Goal: Task Accomplishment & Management: Use online tool/utility

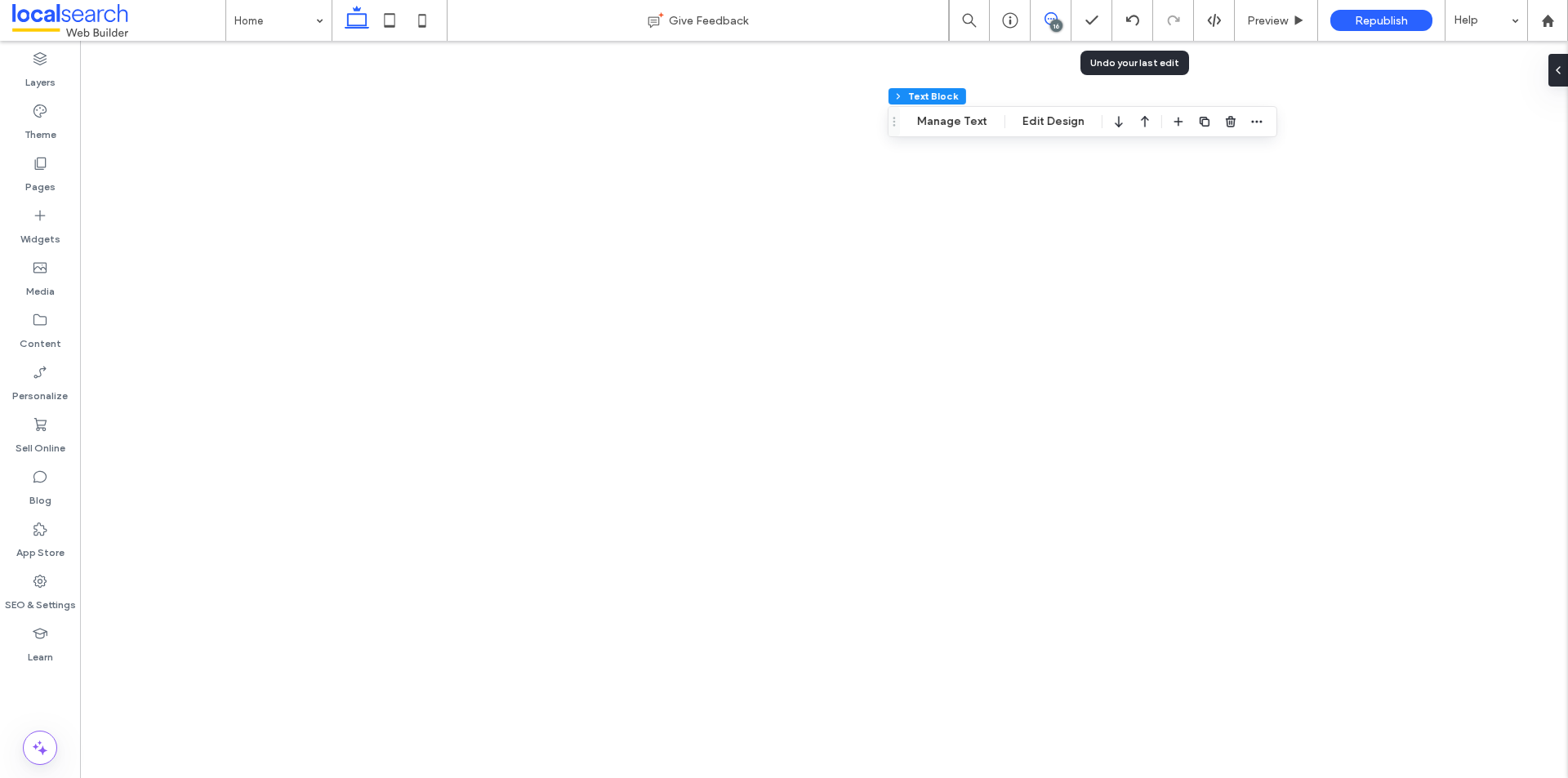
click at [1058, 15] on span at bounding box center [1050, 19] width 40 height 13
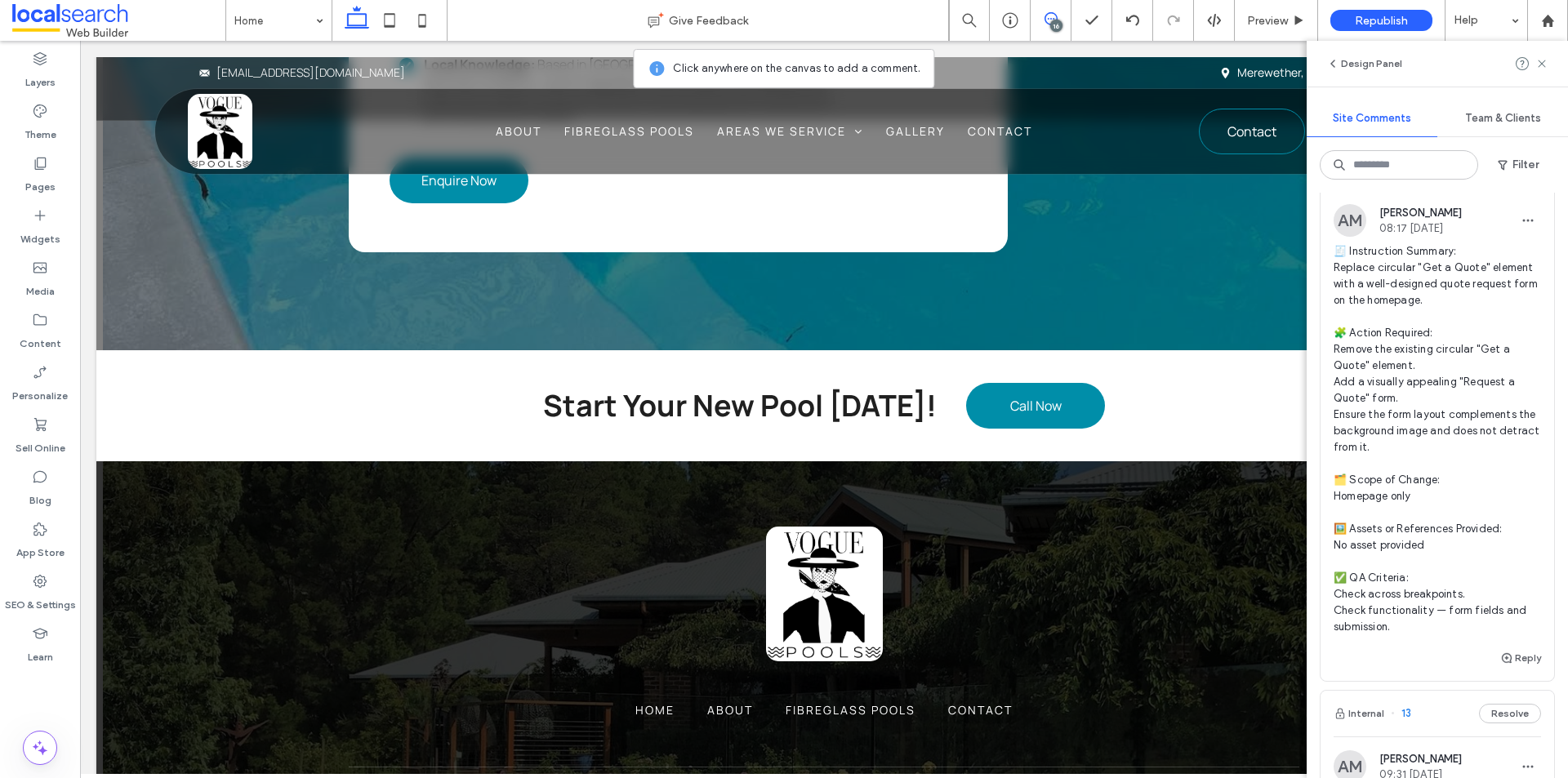
scroll to position [1633, 0]
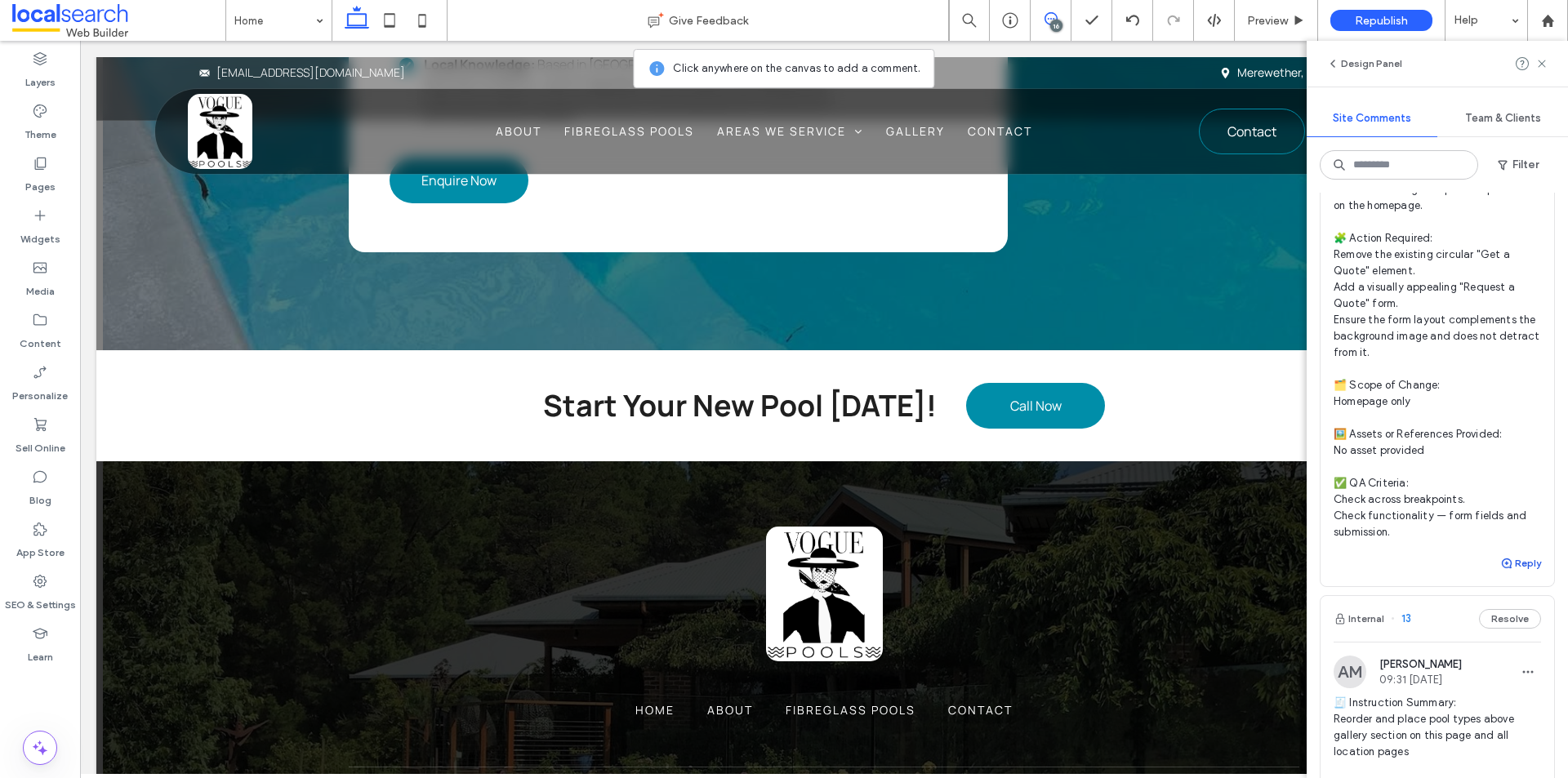
click at [1523, 573] on button "Reply" at bounding box center [1520, 563] width 41 height 20
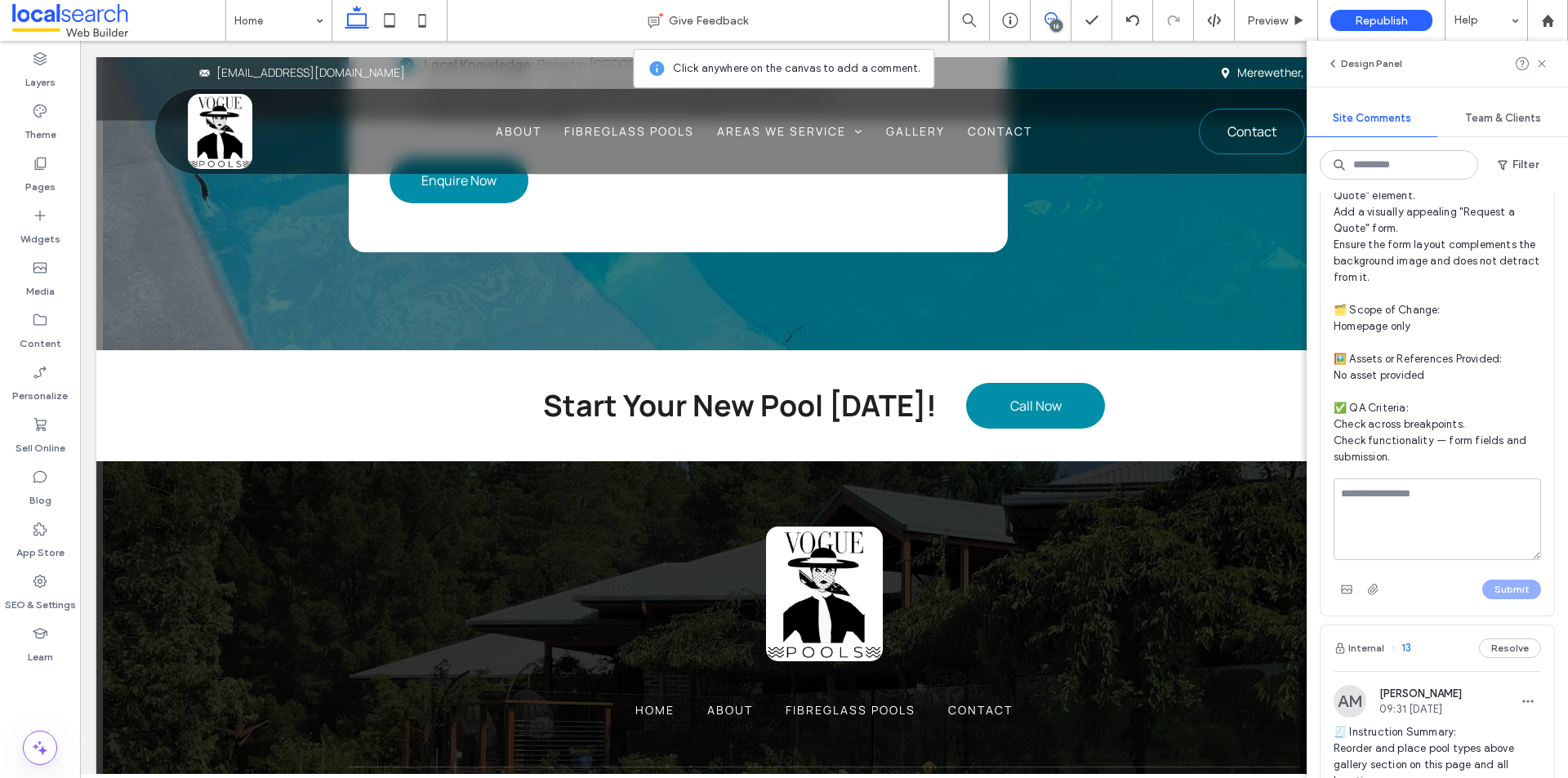
scroll to position [1715, 0]
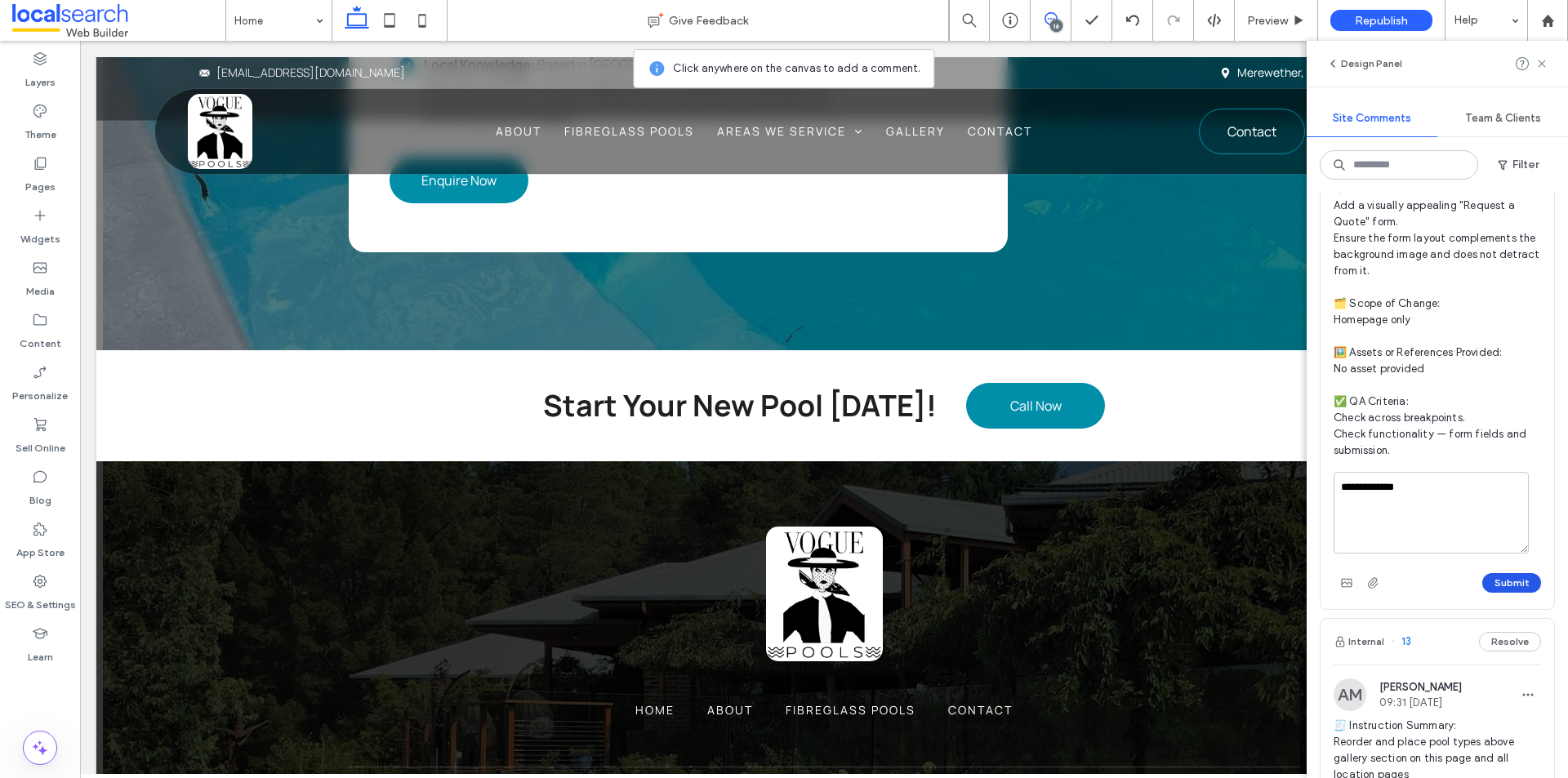
type textarea "**********"
click at [1498, 593] on button "Submit" at bounding box center [1511, 583] width 59 height 20
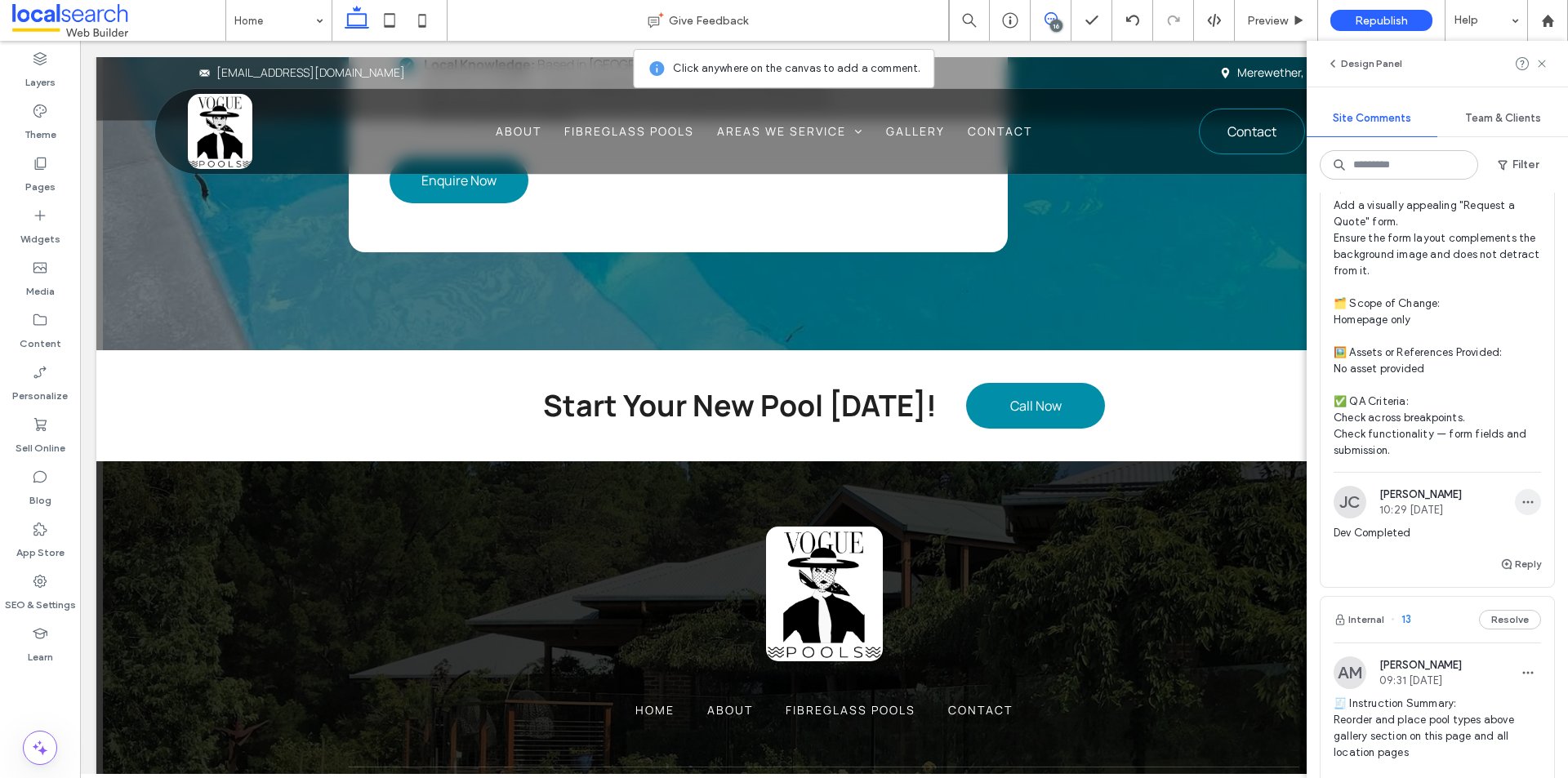
click at [1521, 509] on icon "button" at bounding box center [1527, 502] width 13 height 13
click at [1462, 570] on div "Edit" at bounding box center [1455, 577] width 145 height 31
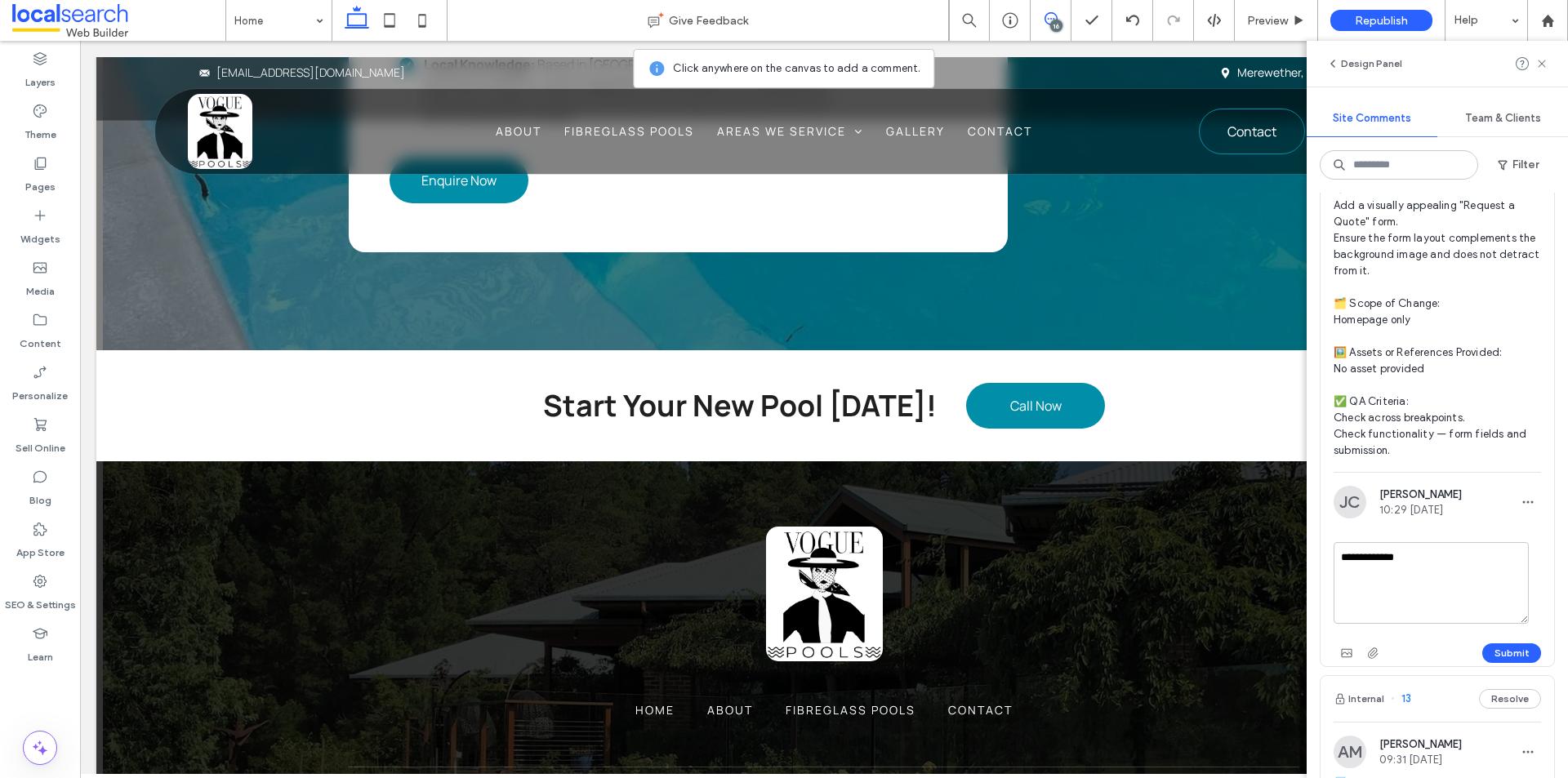
click at [1436, 595] on textarea "**********" at bounding box center [1431, 583] width 195 height 82
click at [1422, 590] on textarea "**********" at bounding box center [1431, 583] width 195 height 82
type textarea "**********"
click at [1507, 664] on button "Submit" at bounding box center [1511, 653] width 59 height 20
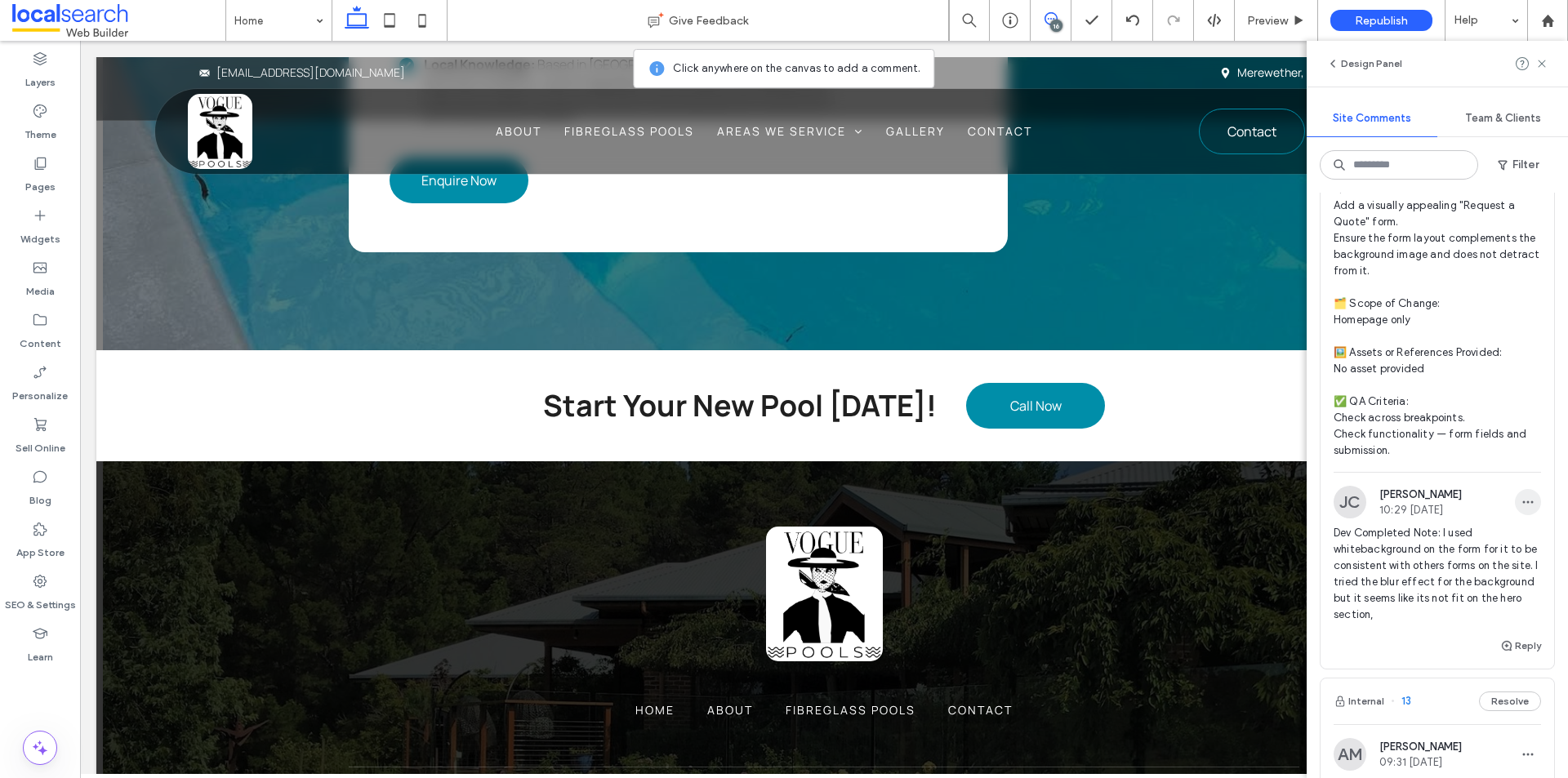
click at [1521, 509] on icon "button" at bounding box center [1527, 502] width 13 height 13
click at [1415, 571] on span "Edit" at bounding box center [1406, 578] width 21 height 16
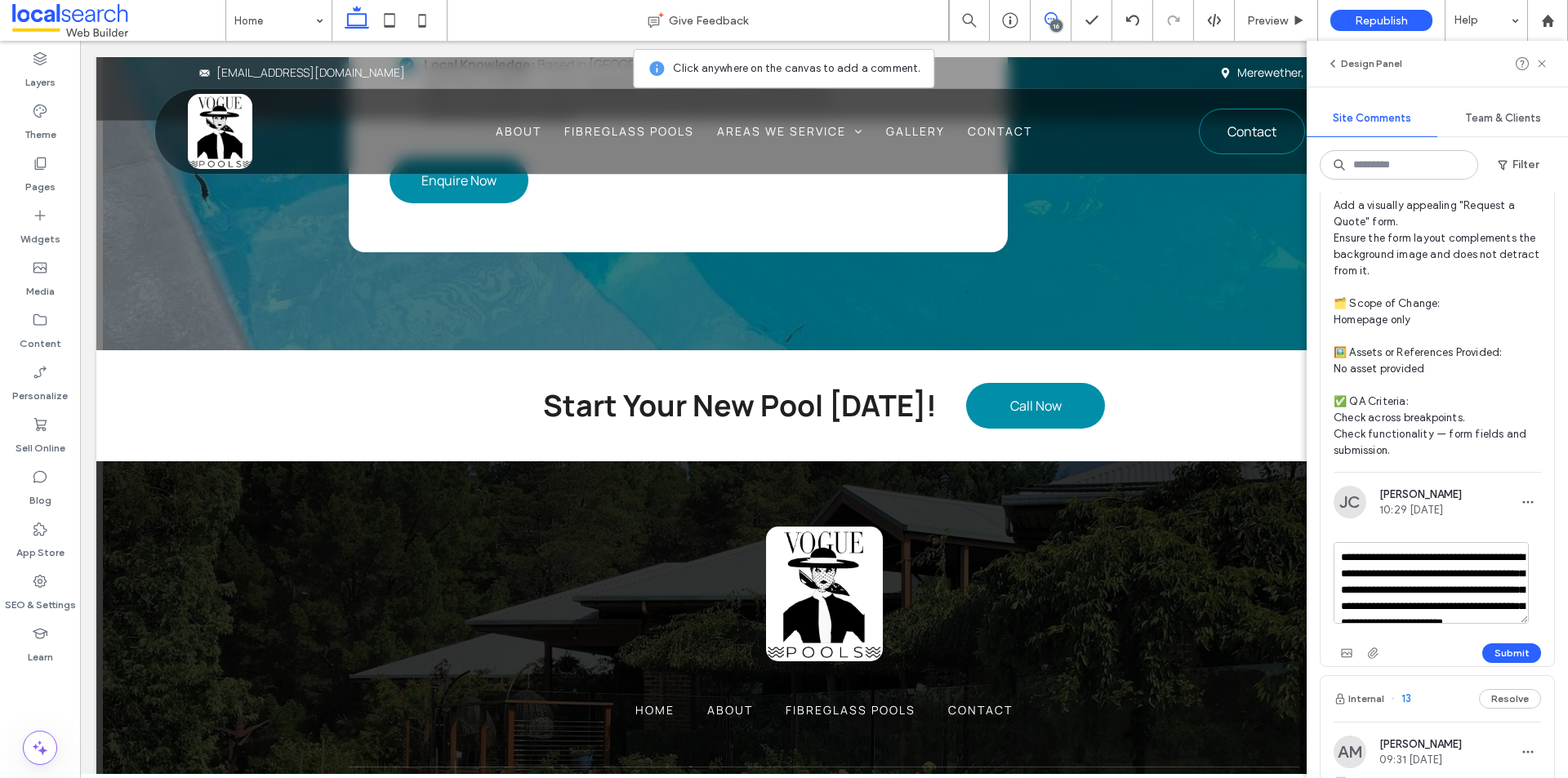
click at [1368, 608] on textarea "**********" at bounding box center [1431, 583] width 195 height 82
type textarea "**********"
drag, startPoint x: 1501, startPoint y: 683, endPoint x: 1484, endPoint y: 656, distance: 31.9
click at [1501, 664] on button "Submit" at bounding box center [1511, 653] width 59 height 20
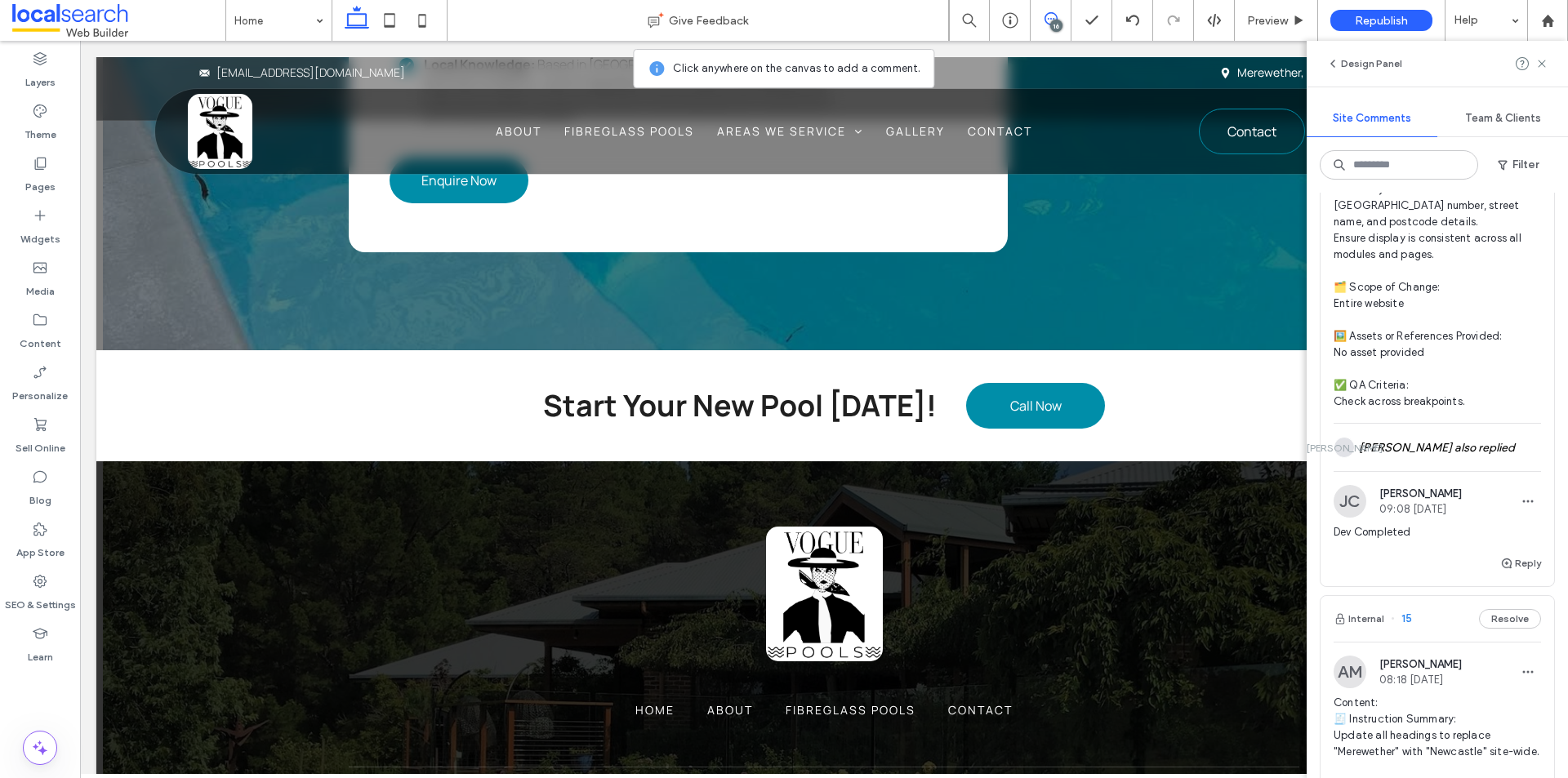
scroll to position [490, 0]
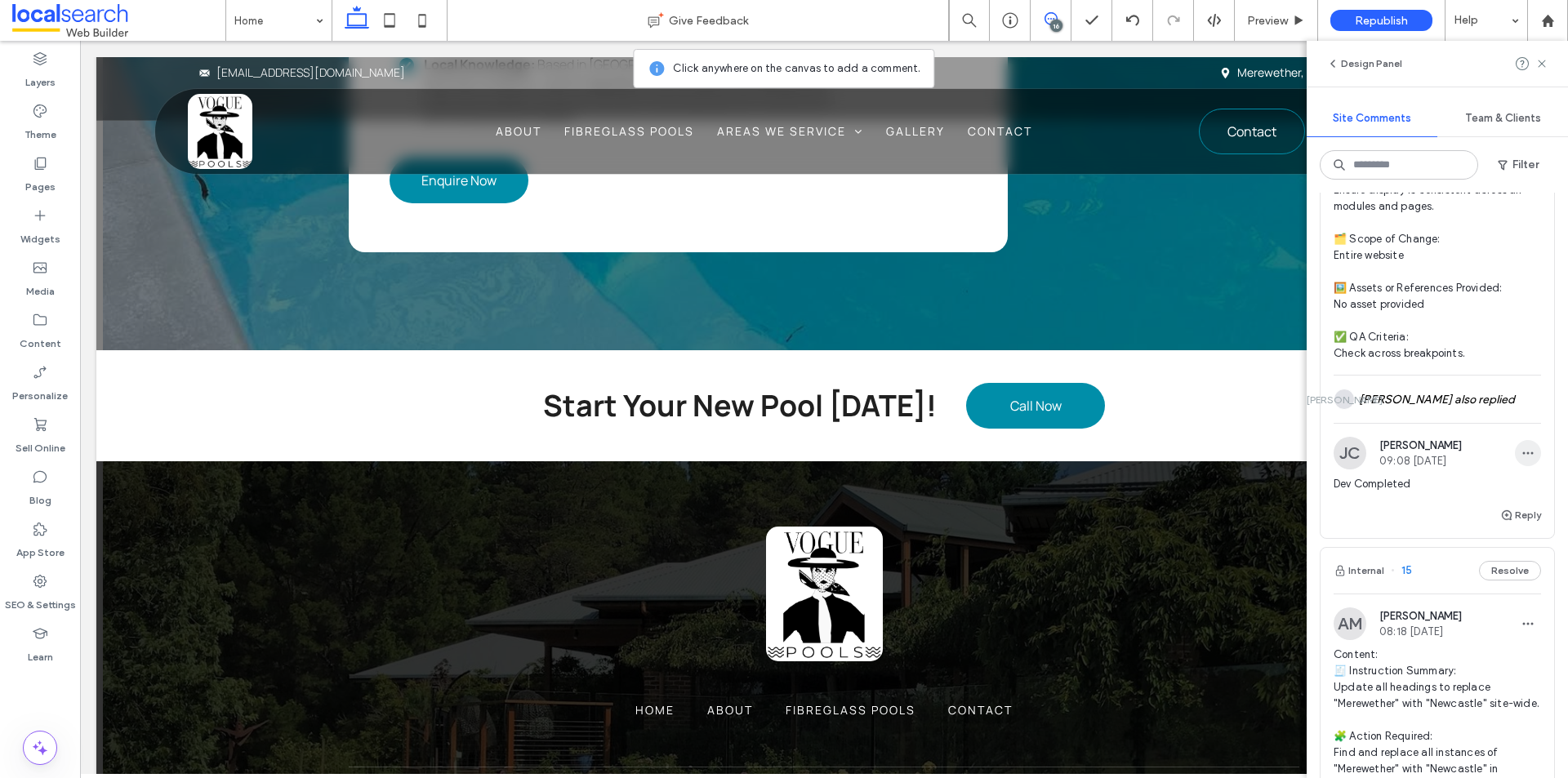
click at [1521, 457] on icon "button" at bounding box center [1527, 453] width 13 height 13
click at [1423, 489] on div "Edit" at bounding box center [1455, 495] width 145 height 31
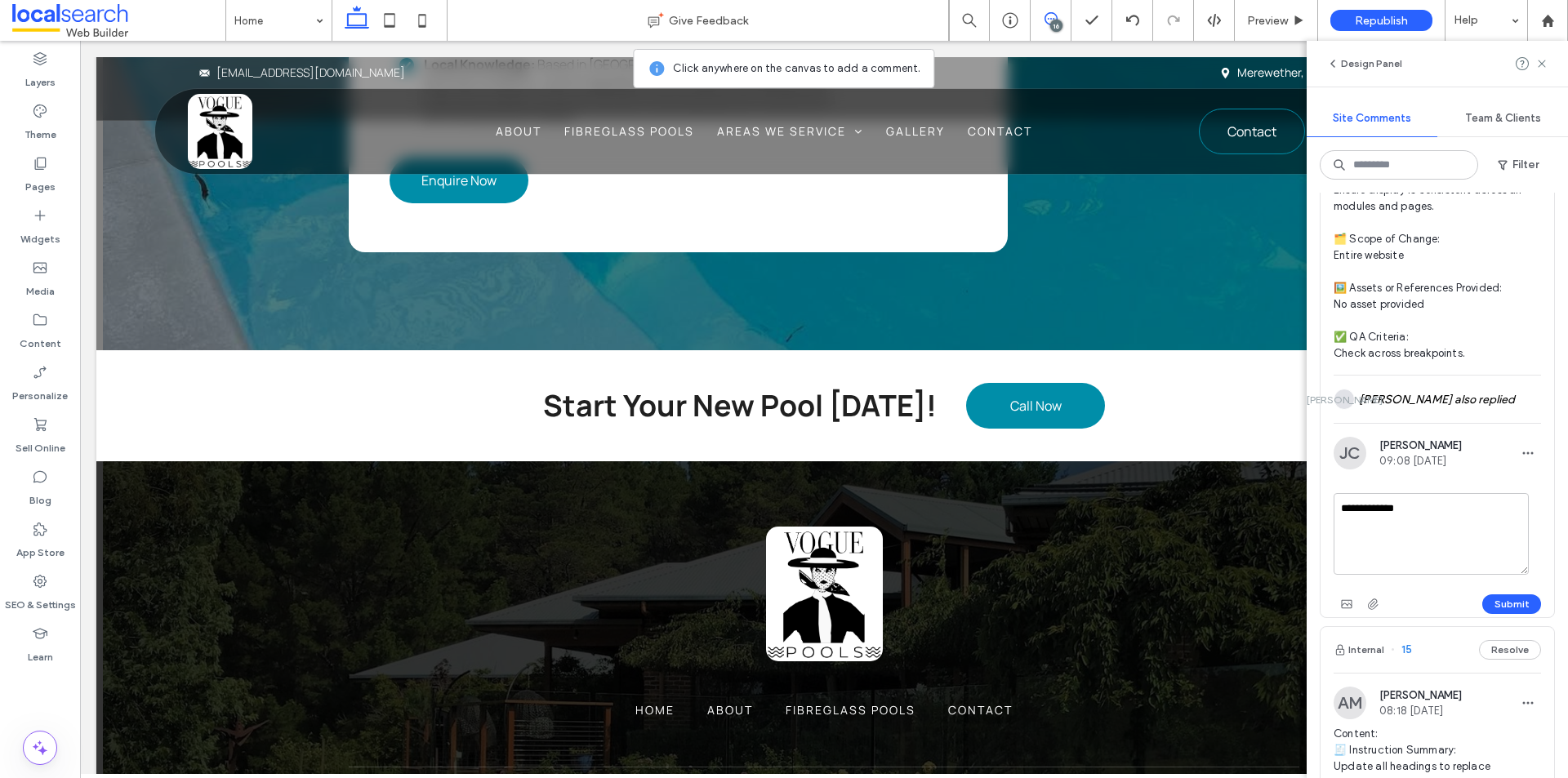
click at [1452, 509] on textarea "**********" at bounding box center [1431, 534] width 195 height 82
type textarea "**********"
click at [1498, 602] on button "Submit" at bounding box center [1511, 604] width 59 height 20
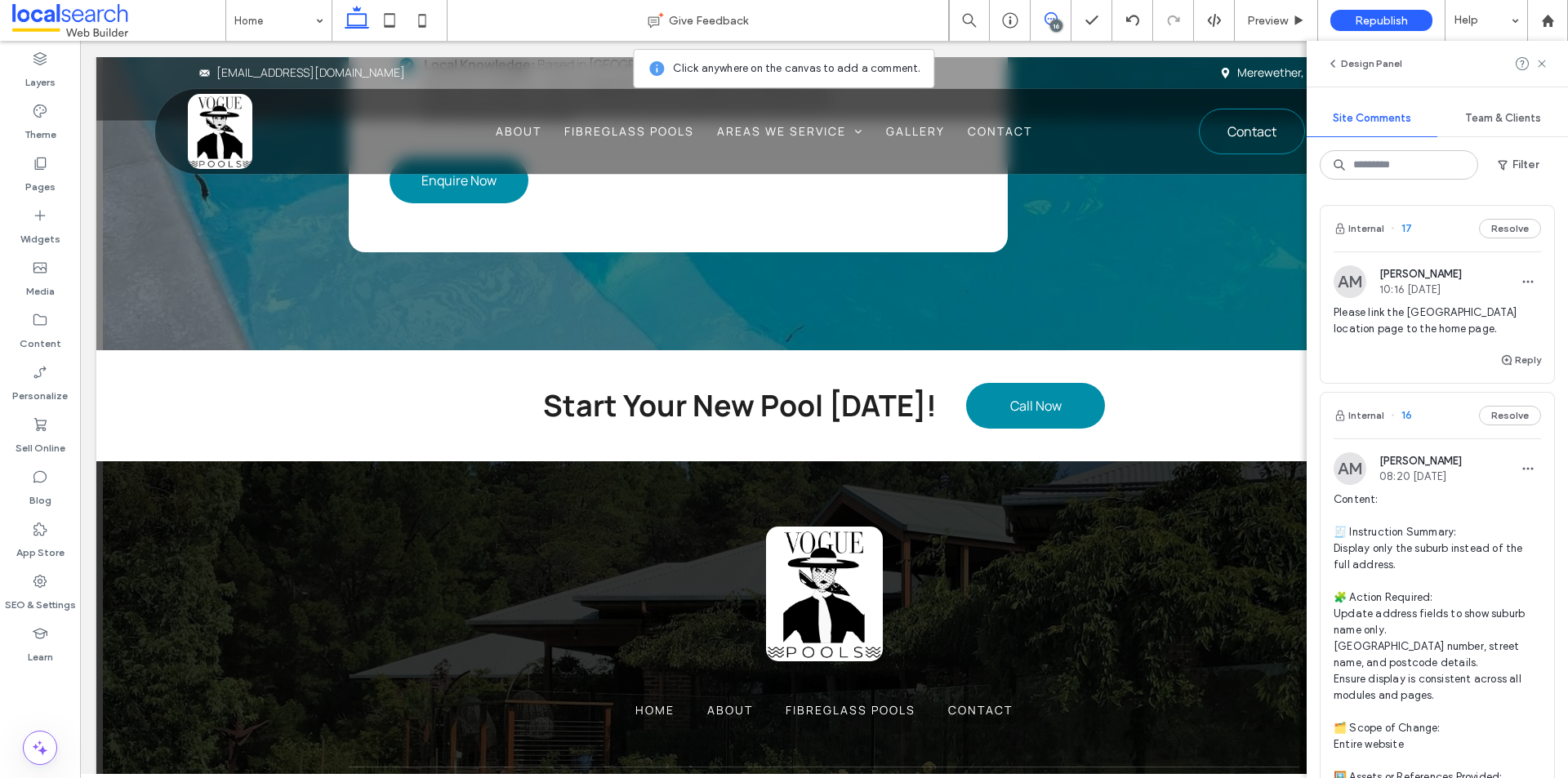
scroll to position [0, 0]
click at [1519, 359] on button "Reply" at bounding box center [1520, 361] width 41 height 20
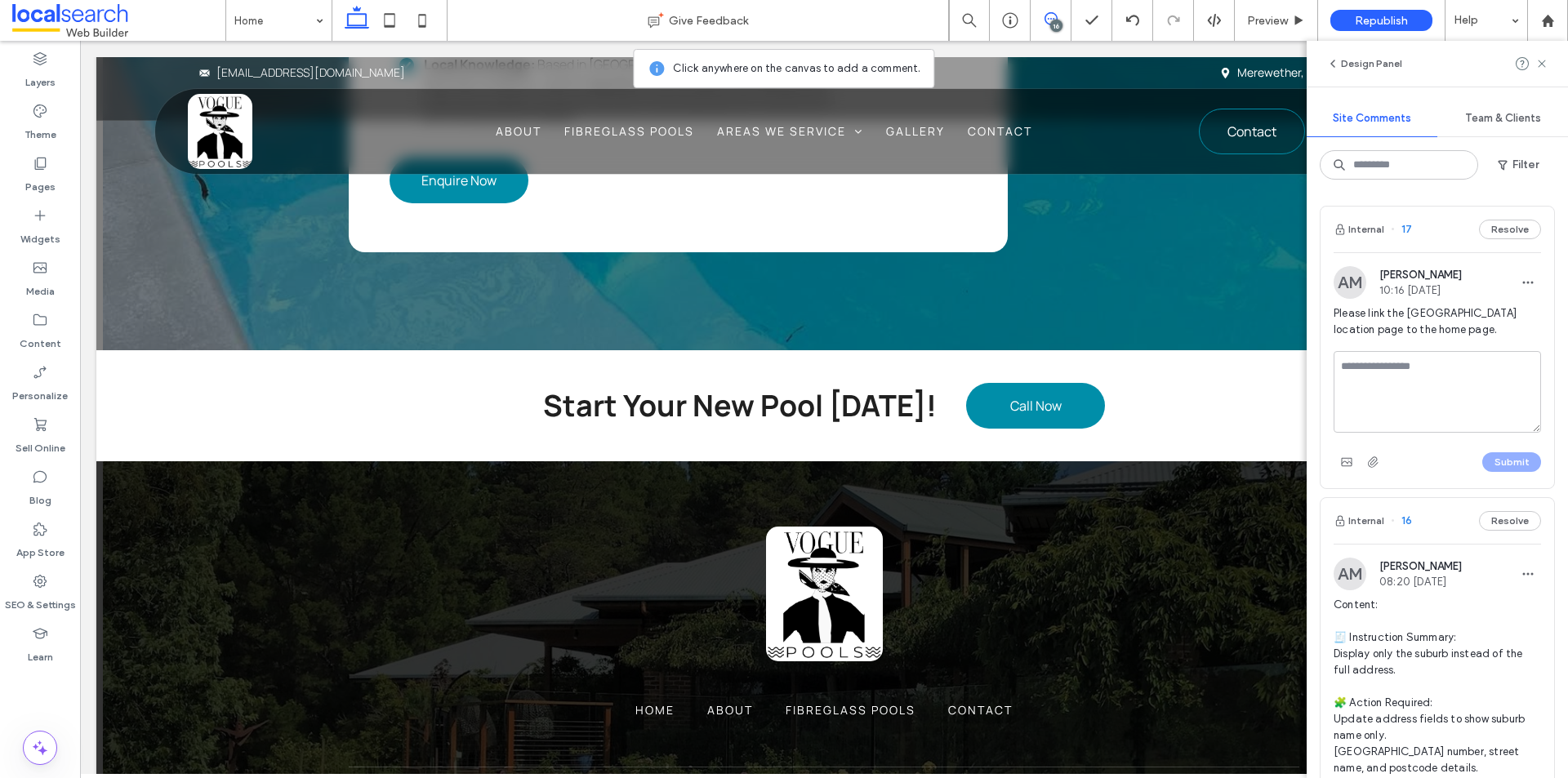
click at [1430, 400] on textarea at bounding box center [1437, 392] width 208 height 82
type textarea "*"
paste textarea "**********"
type textarea "**********"
click at [1482, 455] on button "Submit" at bounding box center [1511, 462] width 59 height 20
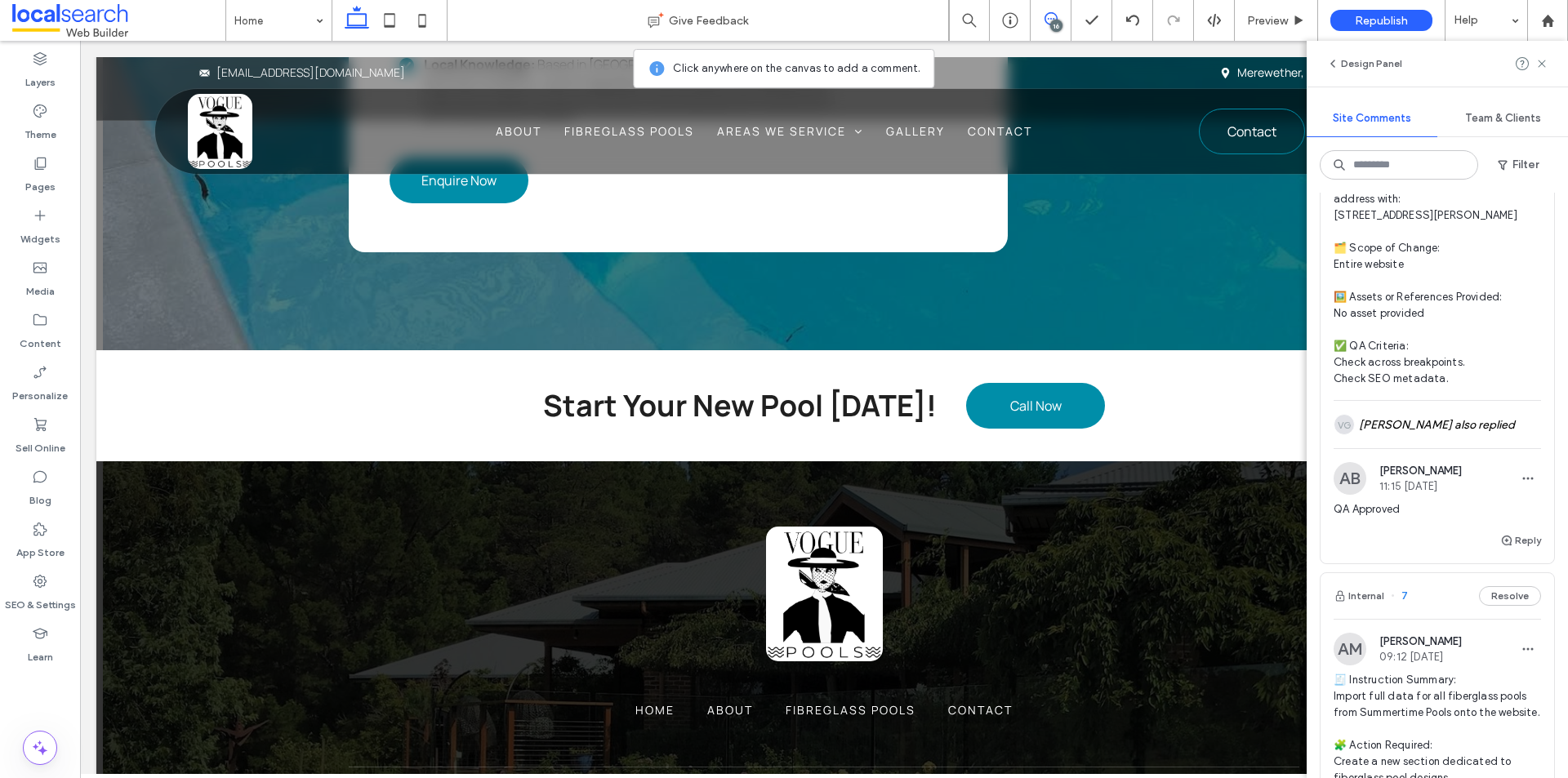
scroll to position [5553, 0]
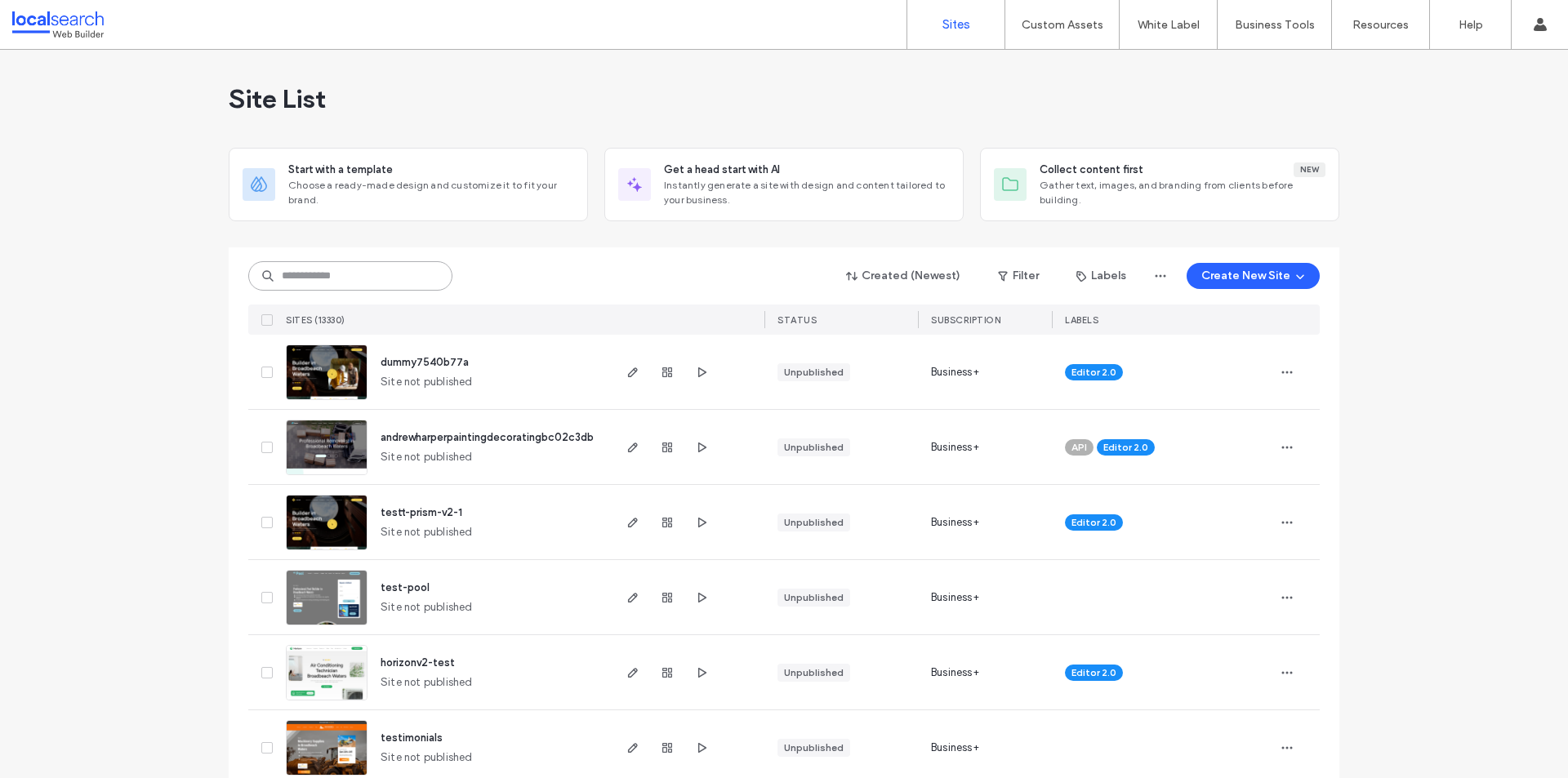
click at [355, 271] on input at bounding box center [350, 276] width 204 height 29
paste input "********"
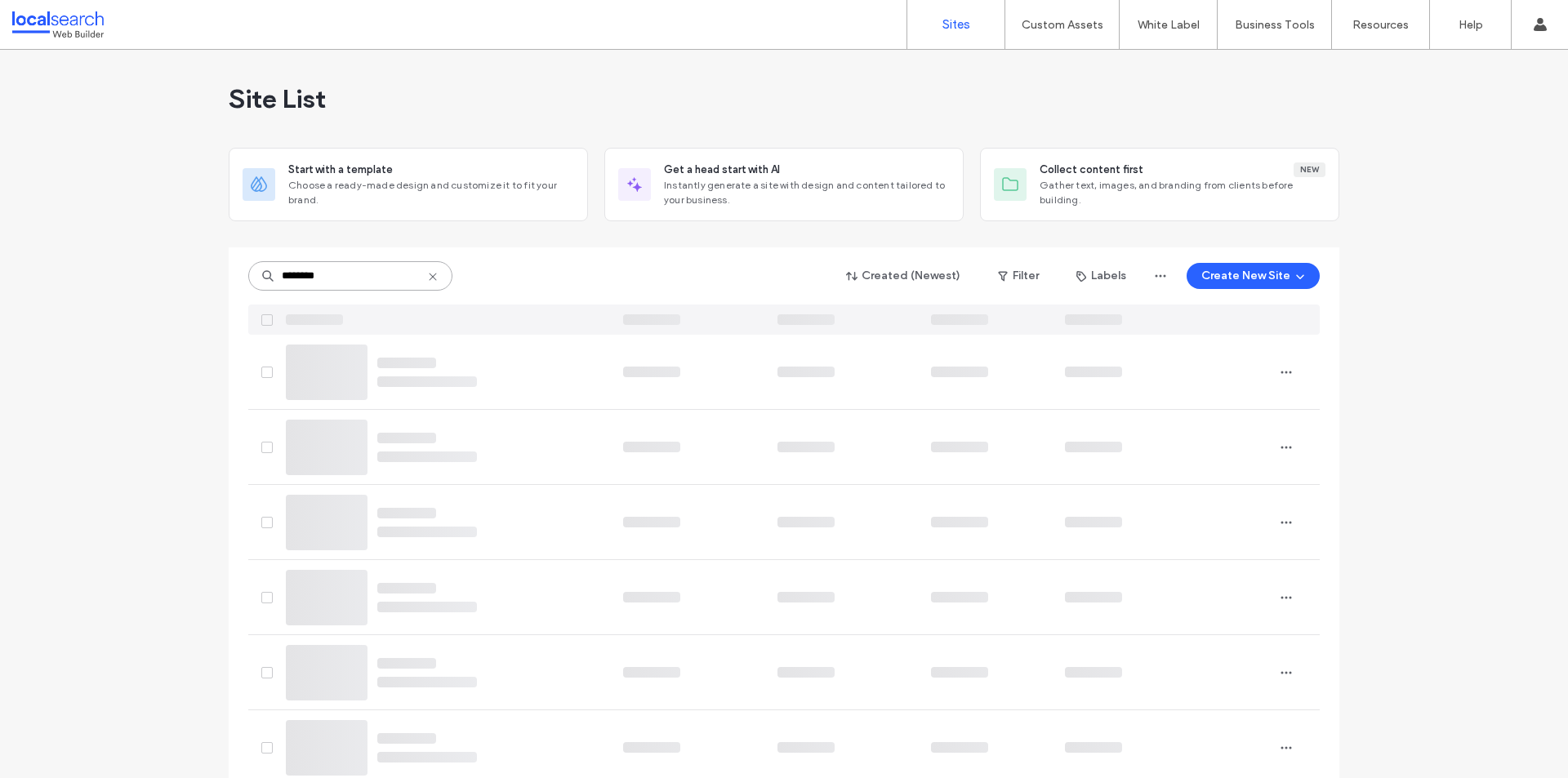
type input "********"
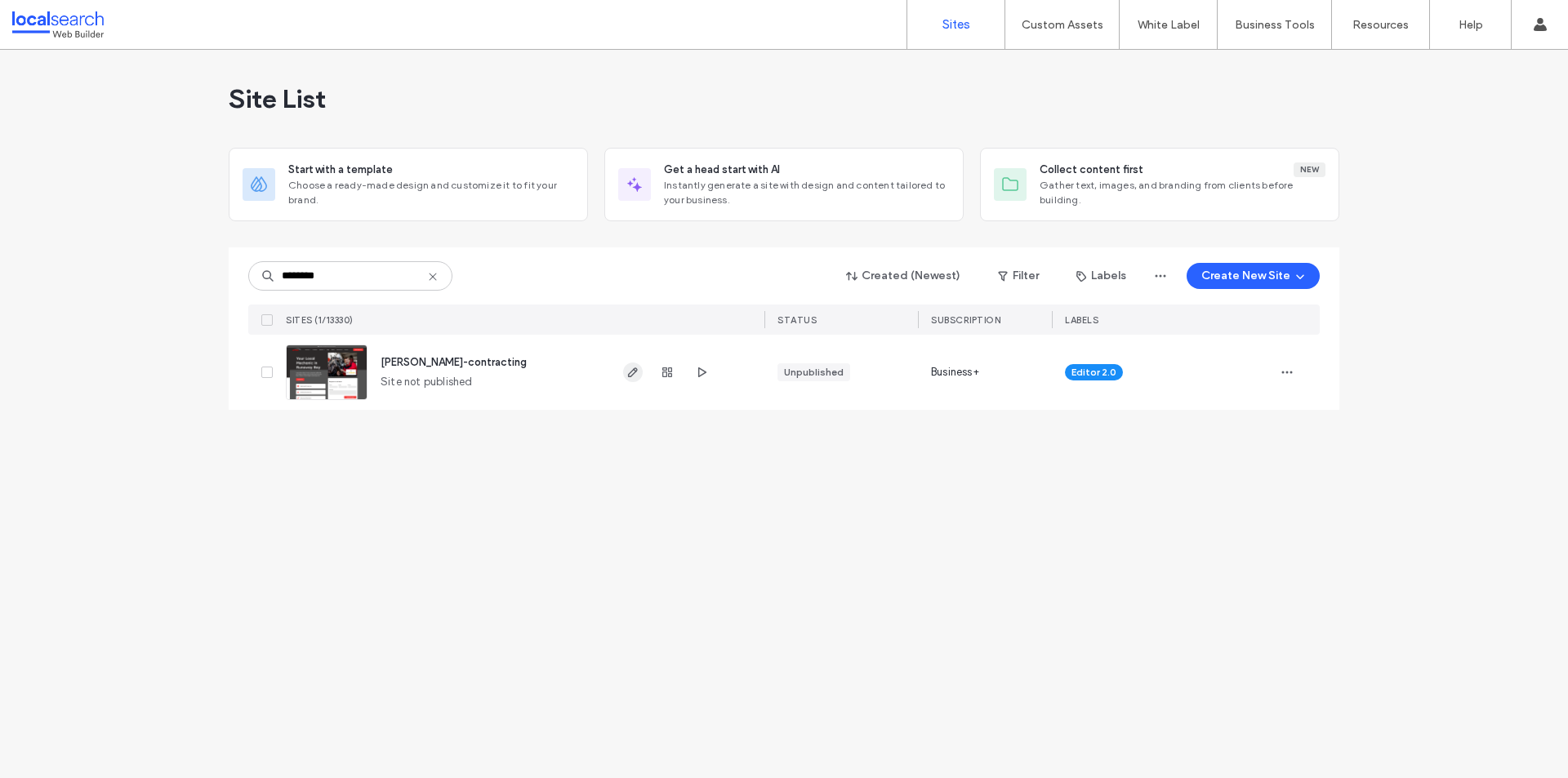
click at [629, 373] on icon "button" at bounding box center [632, 372] width 13 height 13
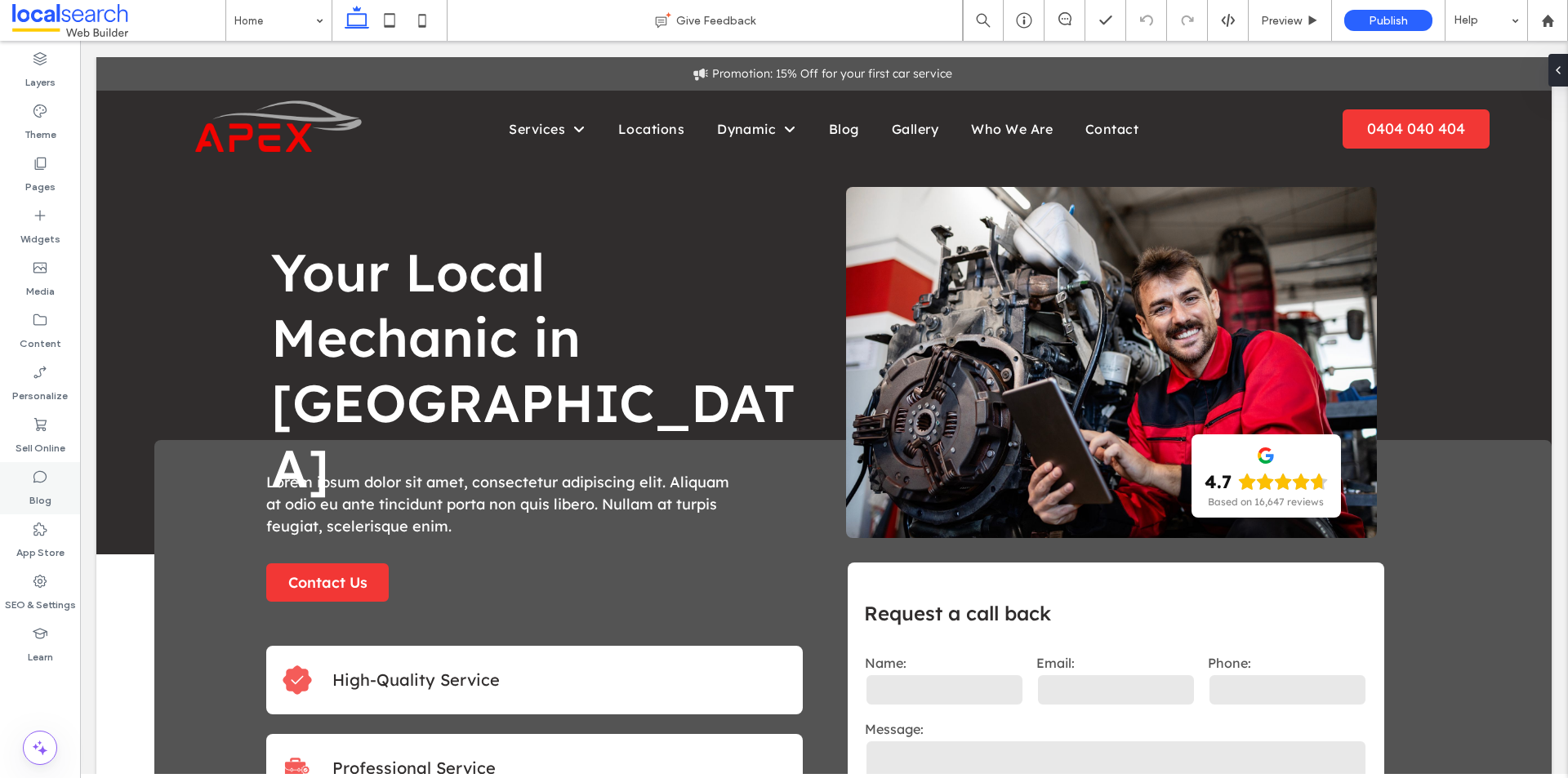
click at [47, 481] on icon at bounding box center [40, 476] width 16 height 16
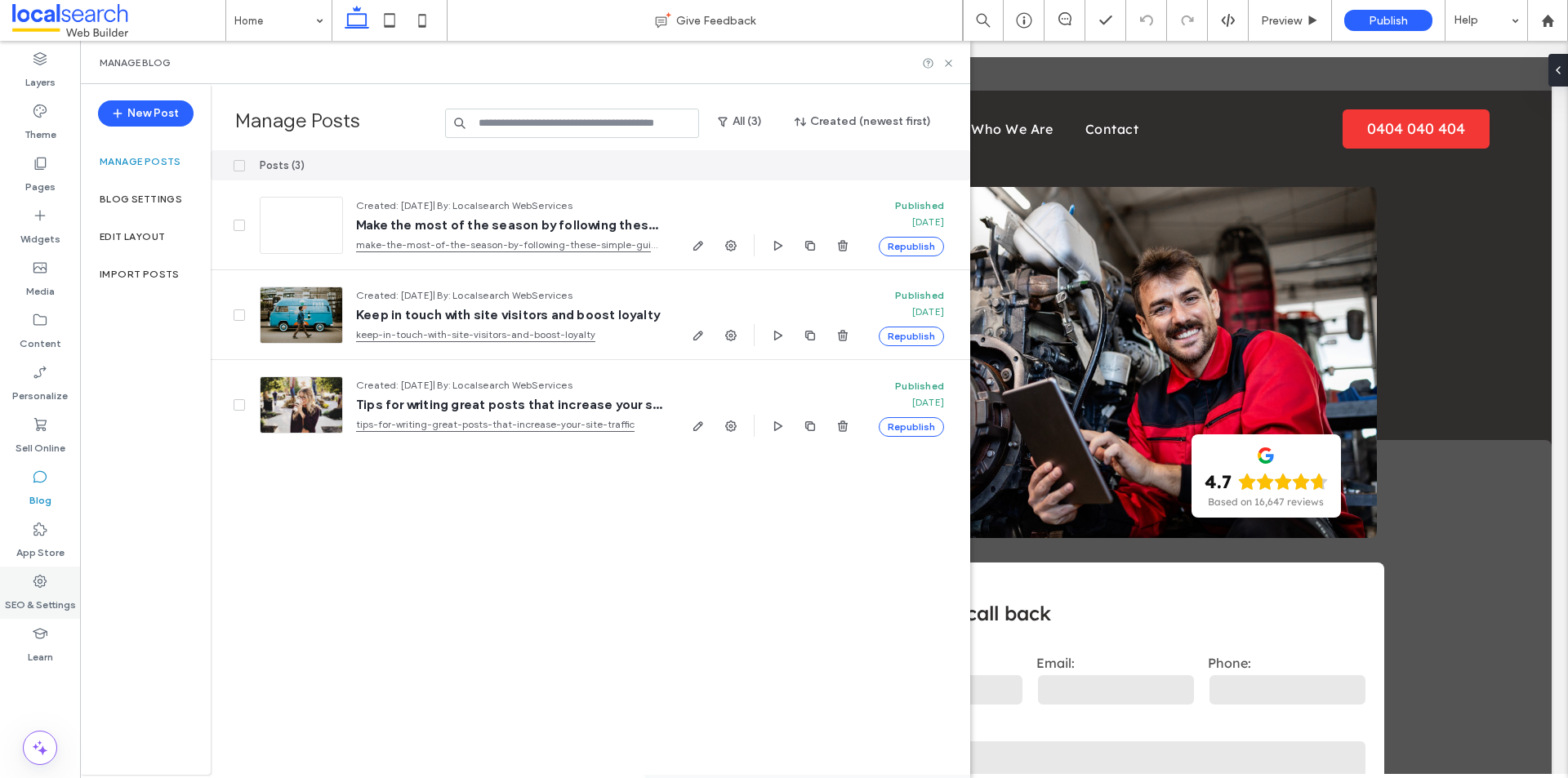
click at [57, 604] on label "SEO & Settings" at bounding box center [41, 601] width 71 height 23
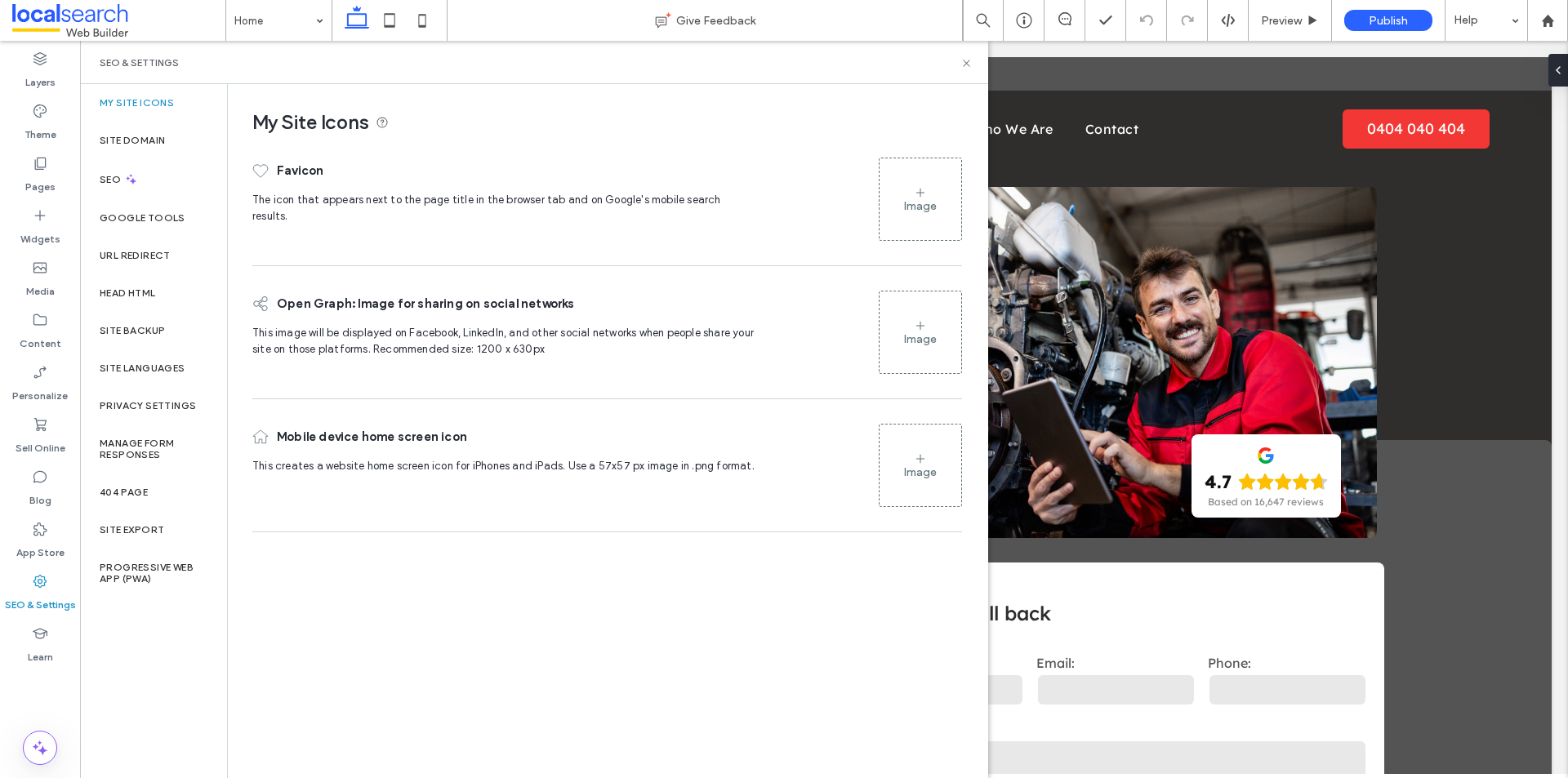
click at [153, 333] on label "Site Backup" at bounding box center [132, 330] width 66 height 12
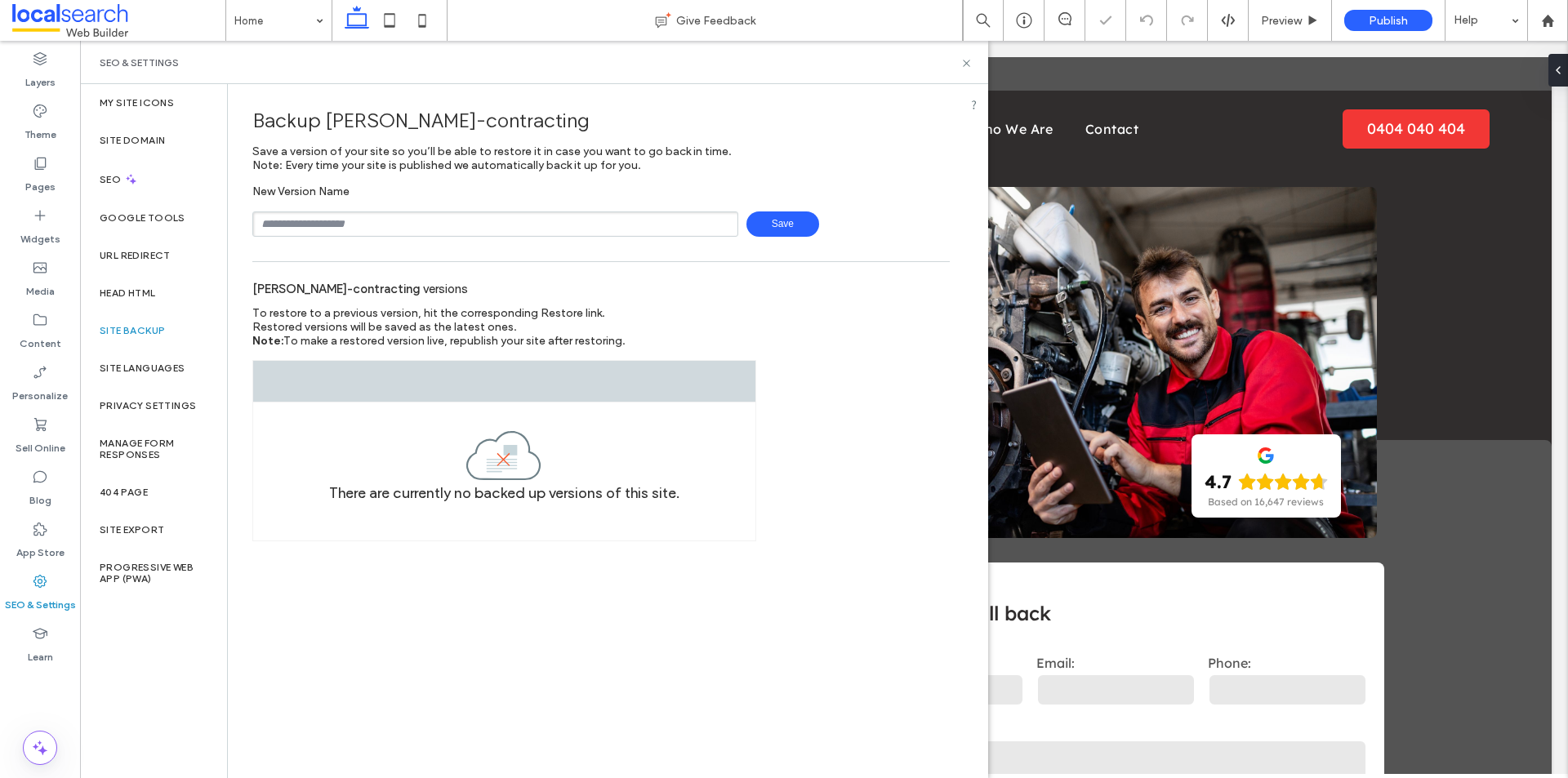
click at [779, 223] on span "Save" at bounding box center [782, 224] width 73 height 26
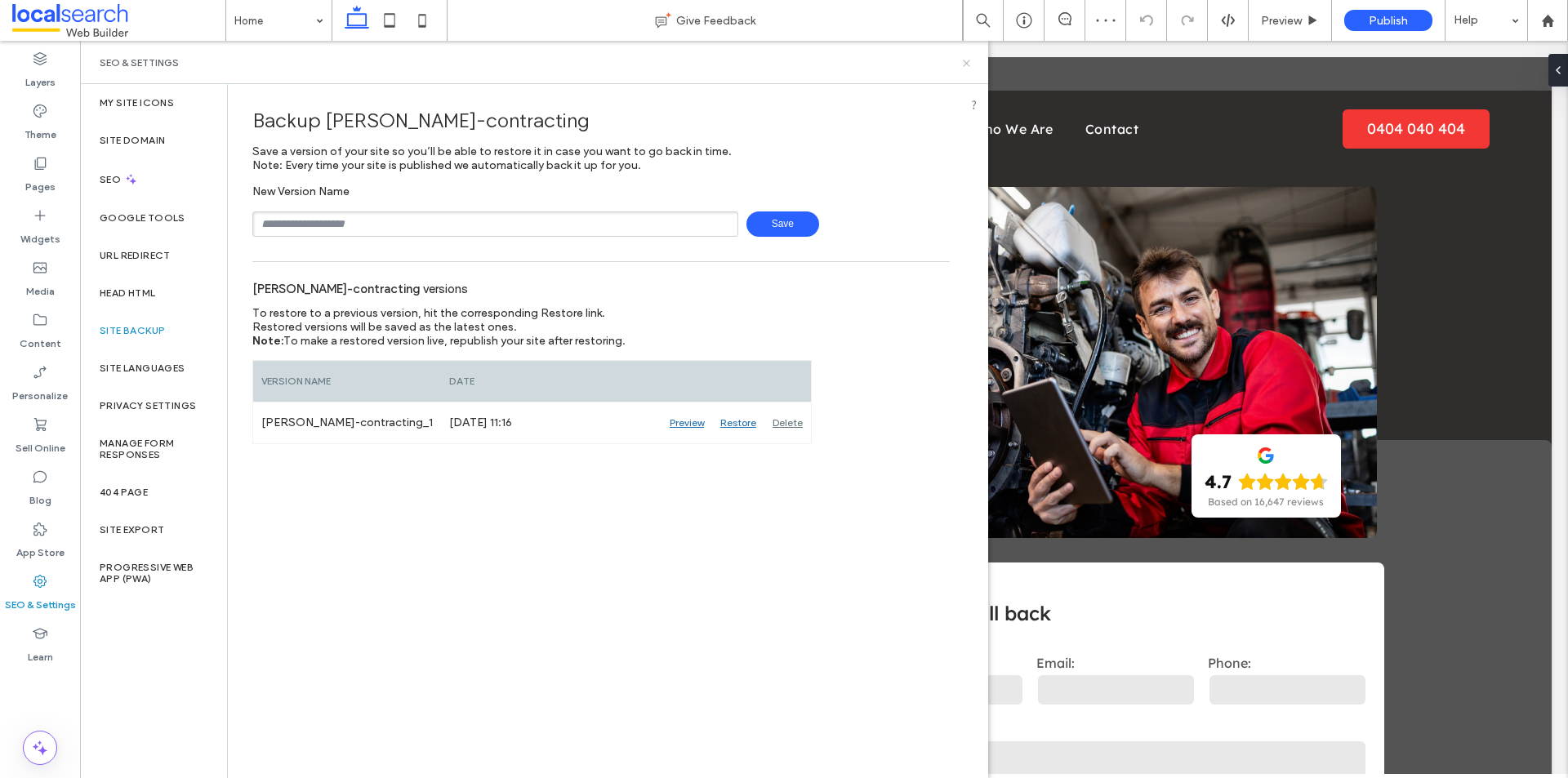
drag, startPoint x: 966, startPoint y: 64, endPoint x: 919, endPoint y: 9, distance: 72.3
click at [966, 64] on use at bounding box center [965, 62] width 6 height 6
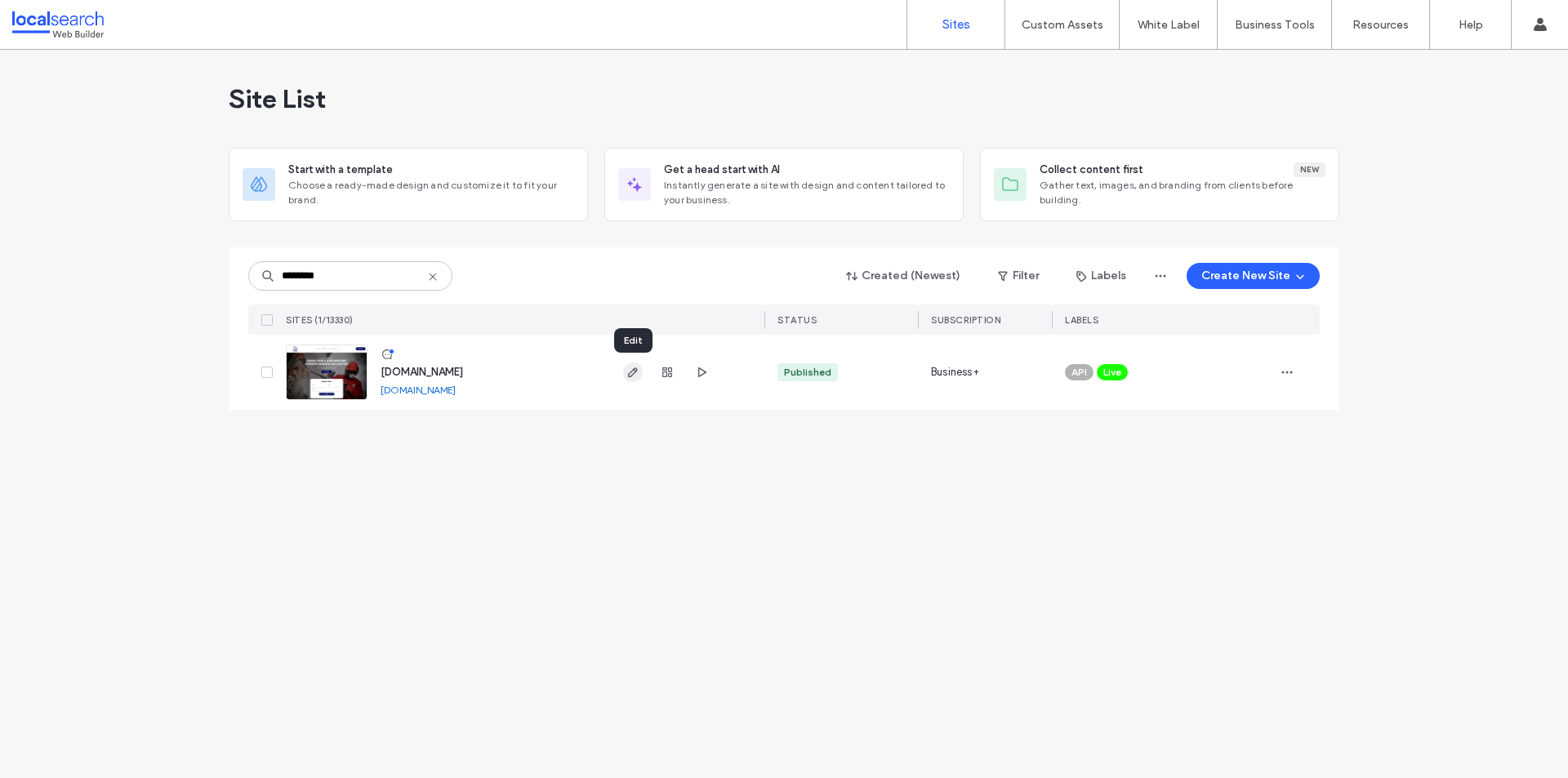
type input "********"
click at [634, 371] on use "button" at bounding box center [632, 372] width 10 height 10
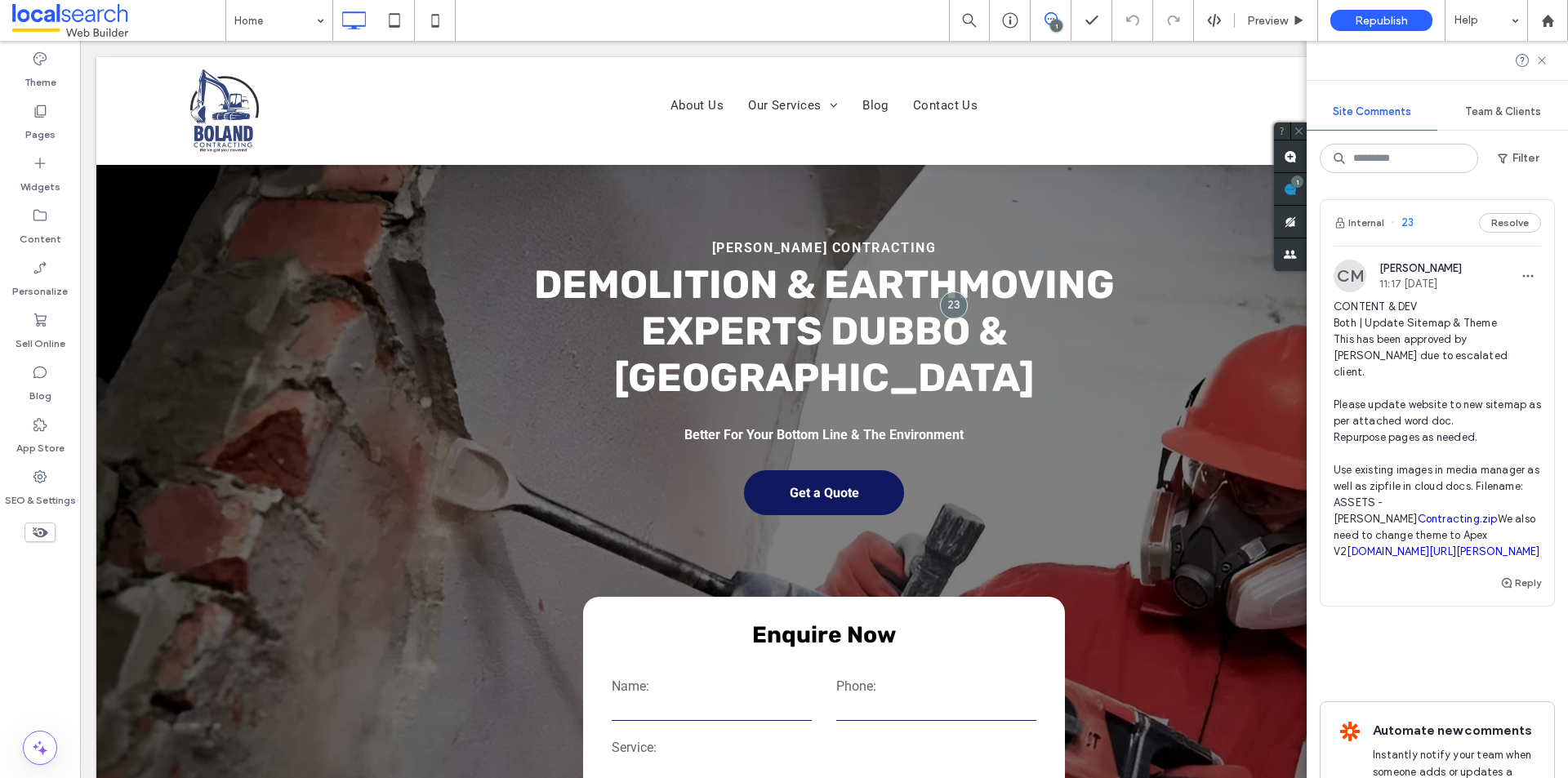
click at [1417, 513] on link "Contracting.zip" at bounding box center [1457, 519] width 80 height 12
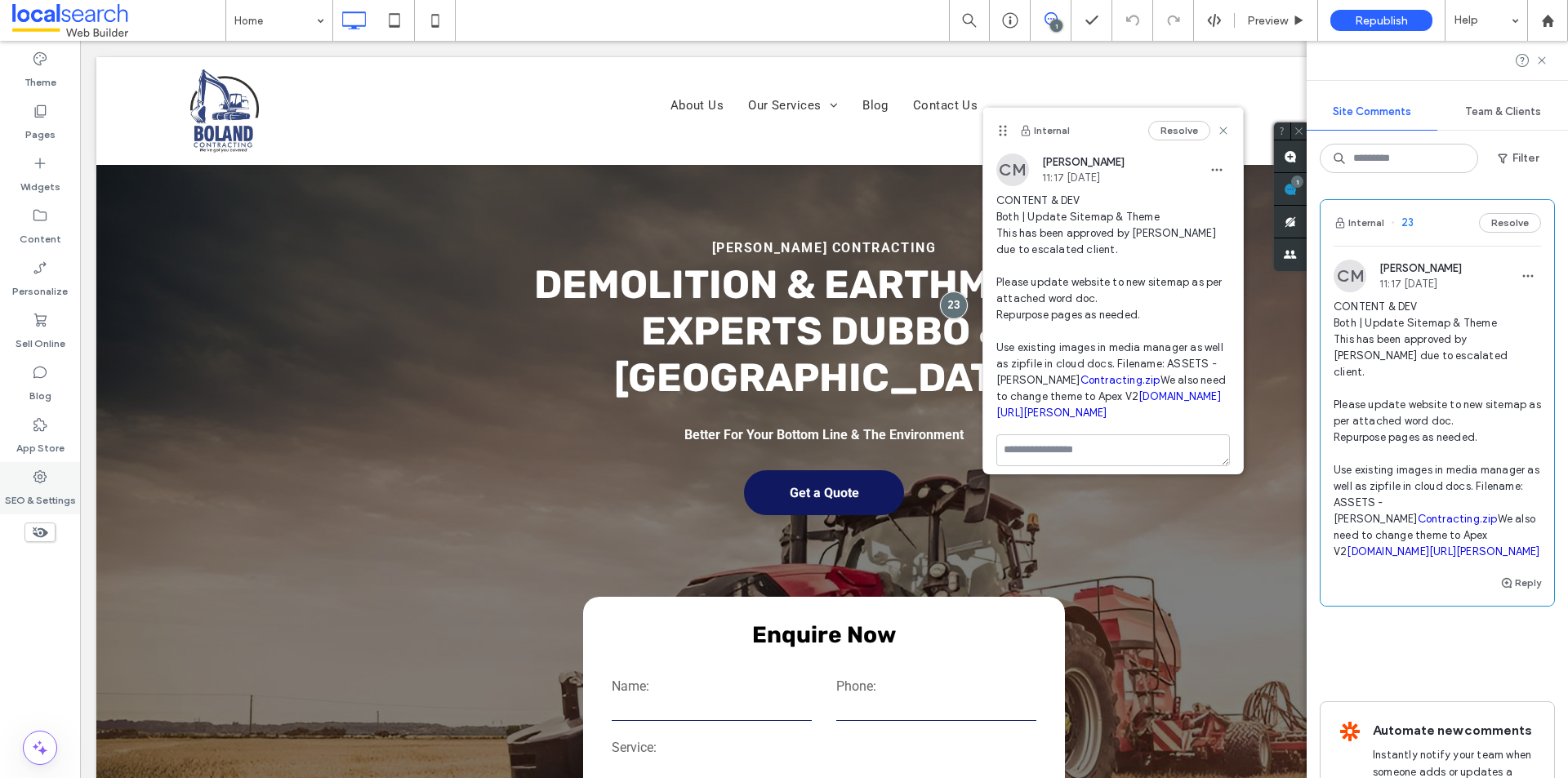
click at [44, 486] on label "SEO & Settings" at bounding box center [41, 497] width 71 height 23
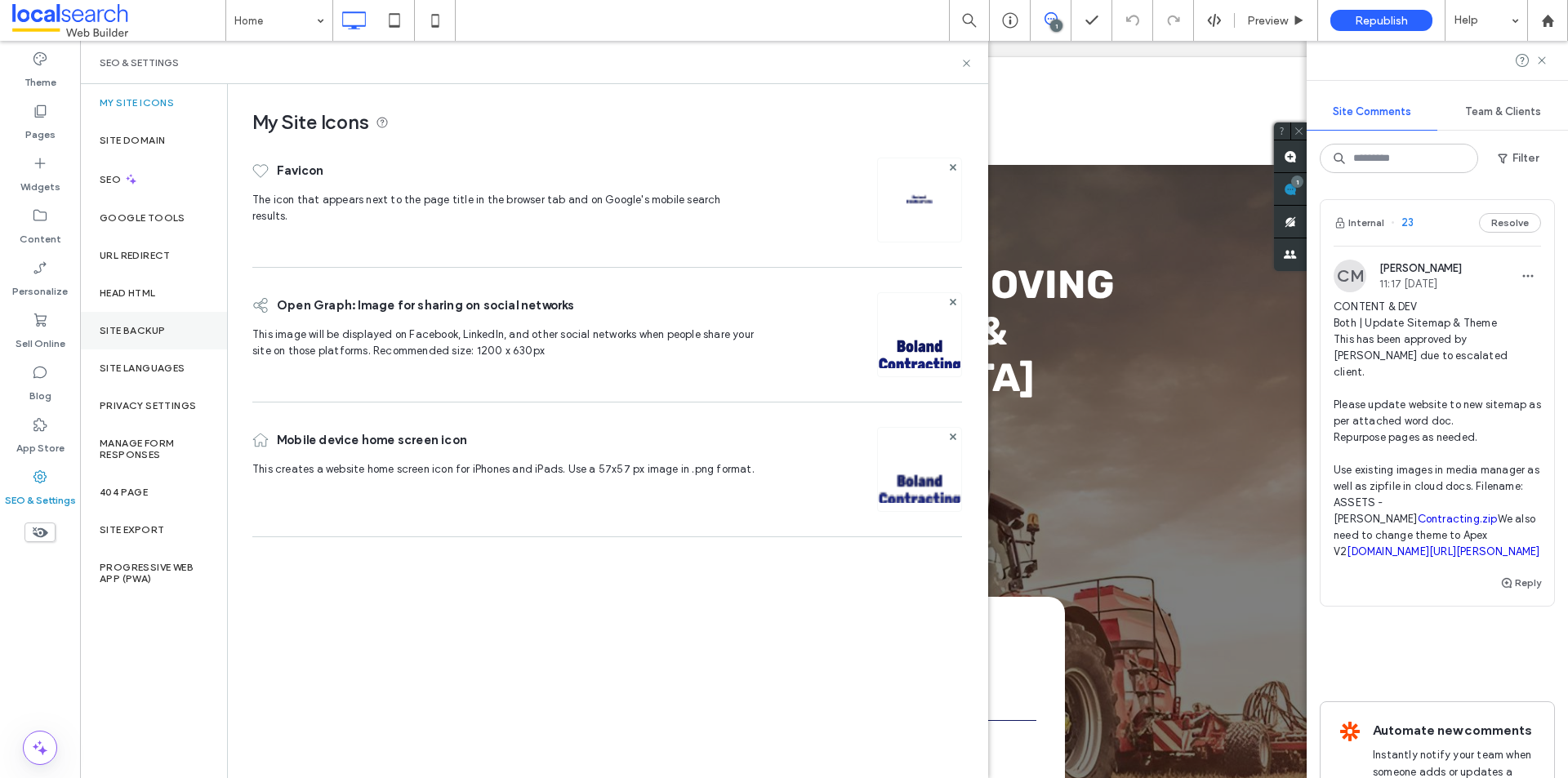
click at [117, 329] on label "Site Backup" at bounding box center [132, 330] width 66 height 12
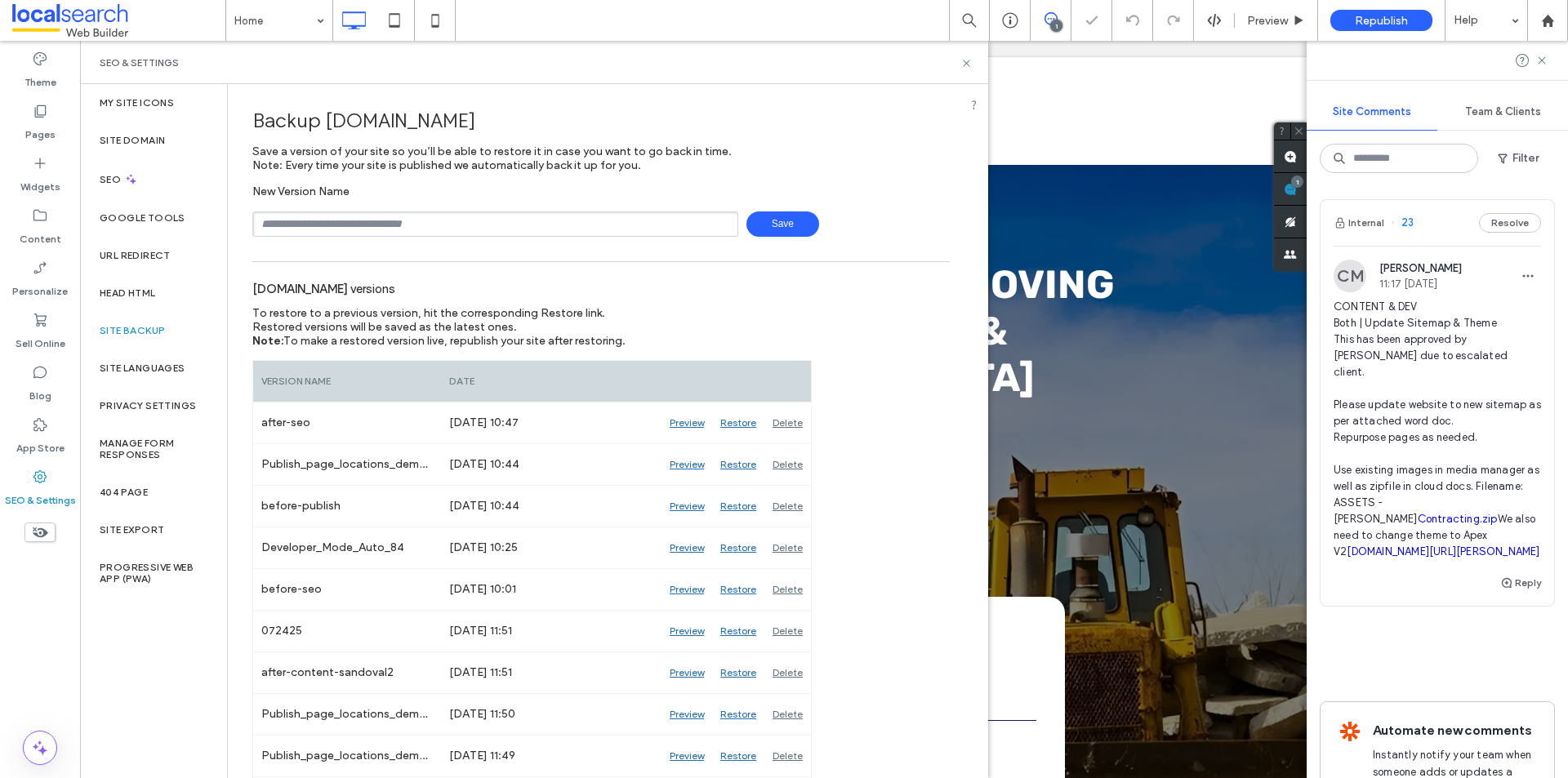
click at [765, 222] on span "Save" at bounding box center [782, 224] width 73 height 26
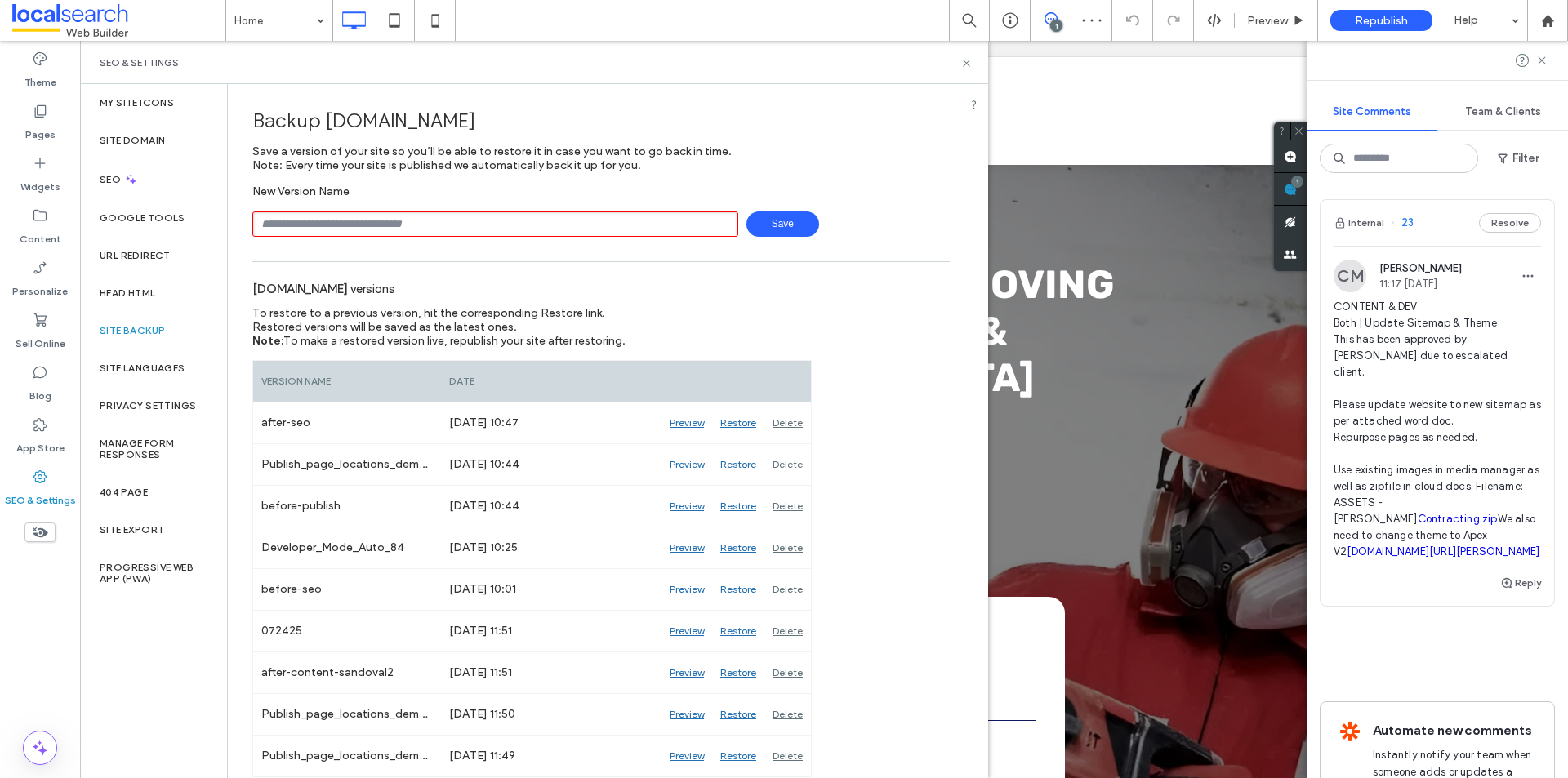
click at [446, 212] on input "text" at bounding box center [495, 224] width 486 height 26
type input "****"
click at [777, 225] on span "Save" at bounding box center [782, 224] width 73 height 26
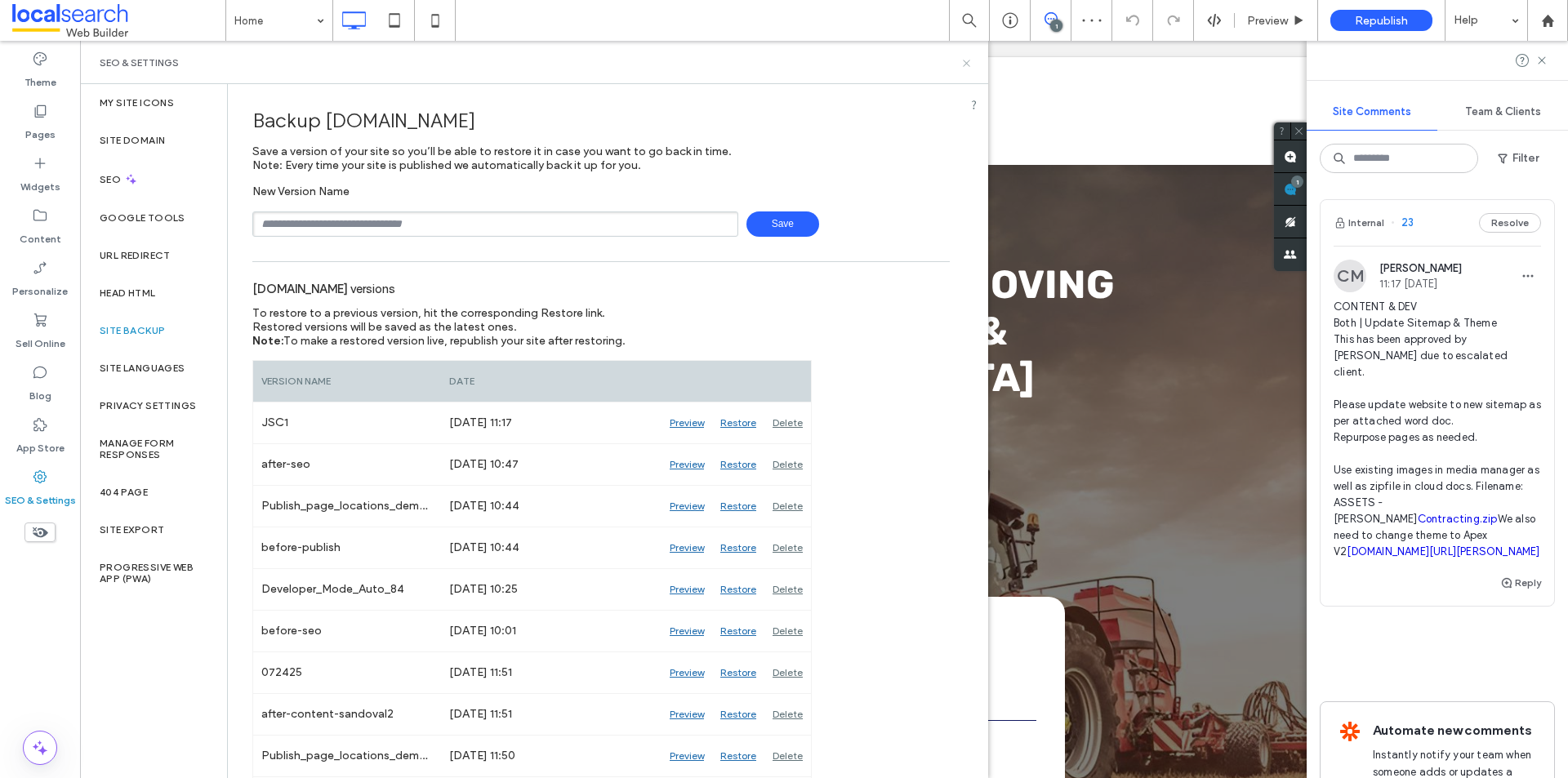
click at [968, 65] on use at bounding box center [965, 62] width 6 height 6
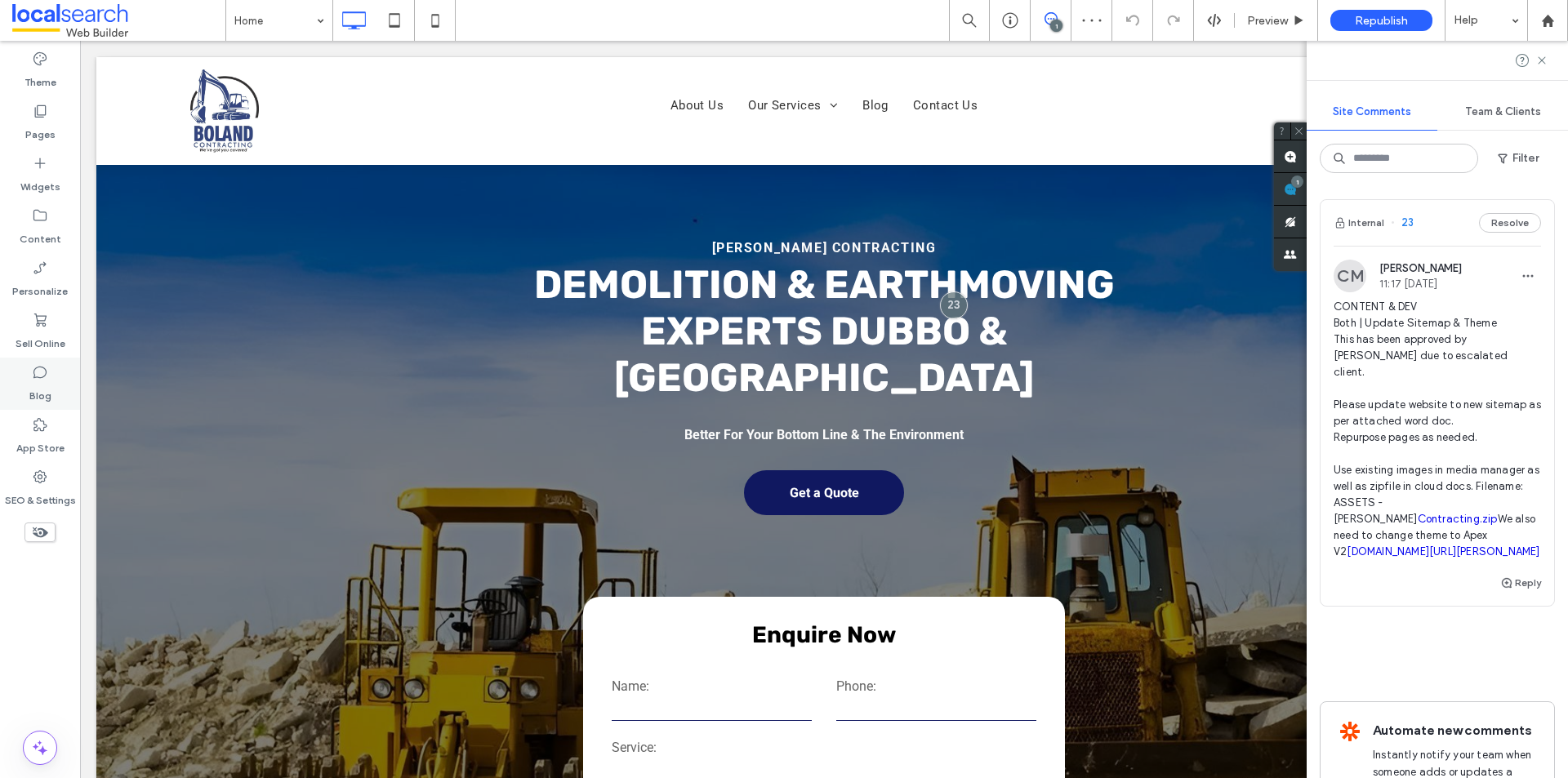
click at [46, 389] on label "Blog" at bounding box center [40, 392] width 22 height 23
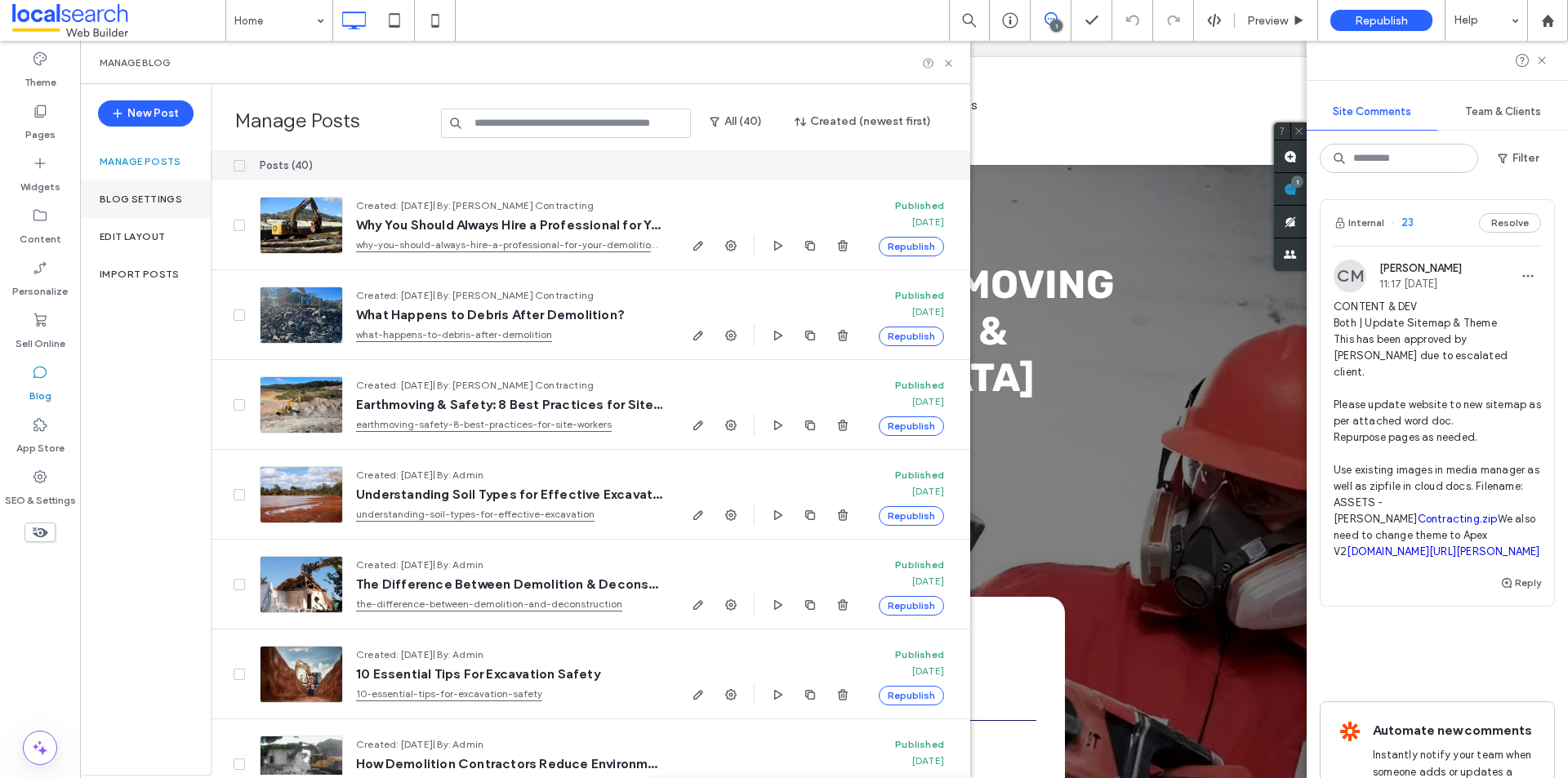
click at [149, 196] on label "Blog Settings" at bounding box center [140, 199] width 82 height 12
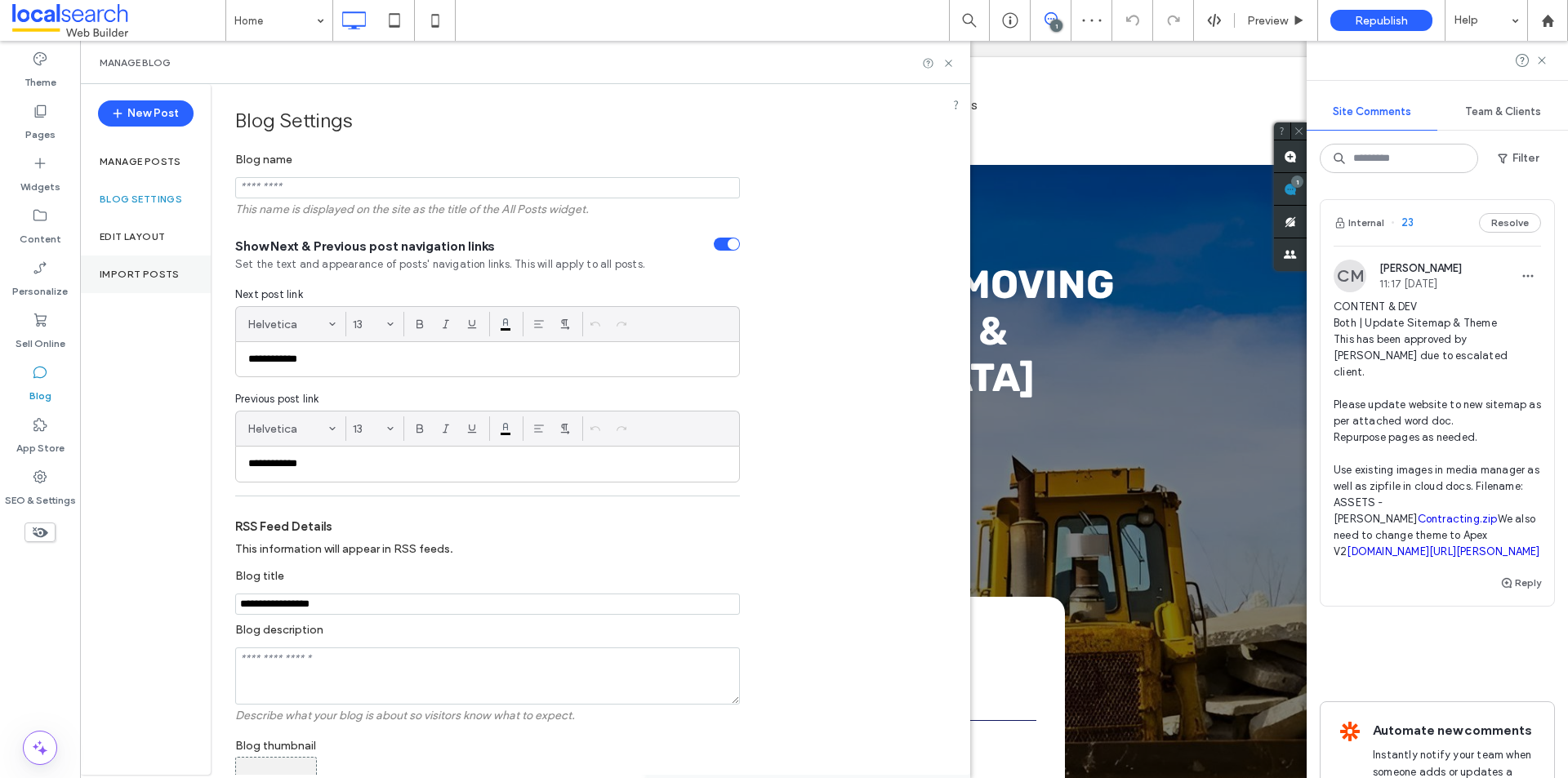
click at [155, 269] on label "Import Posts" at bounding box center [139, 274] width 80 height 12
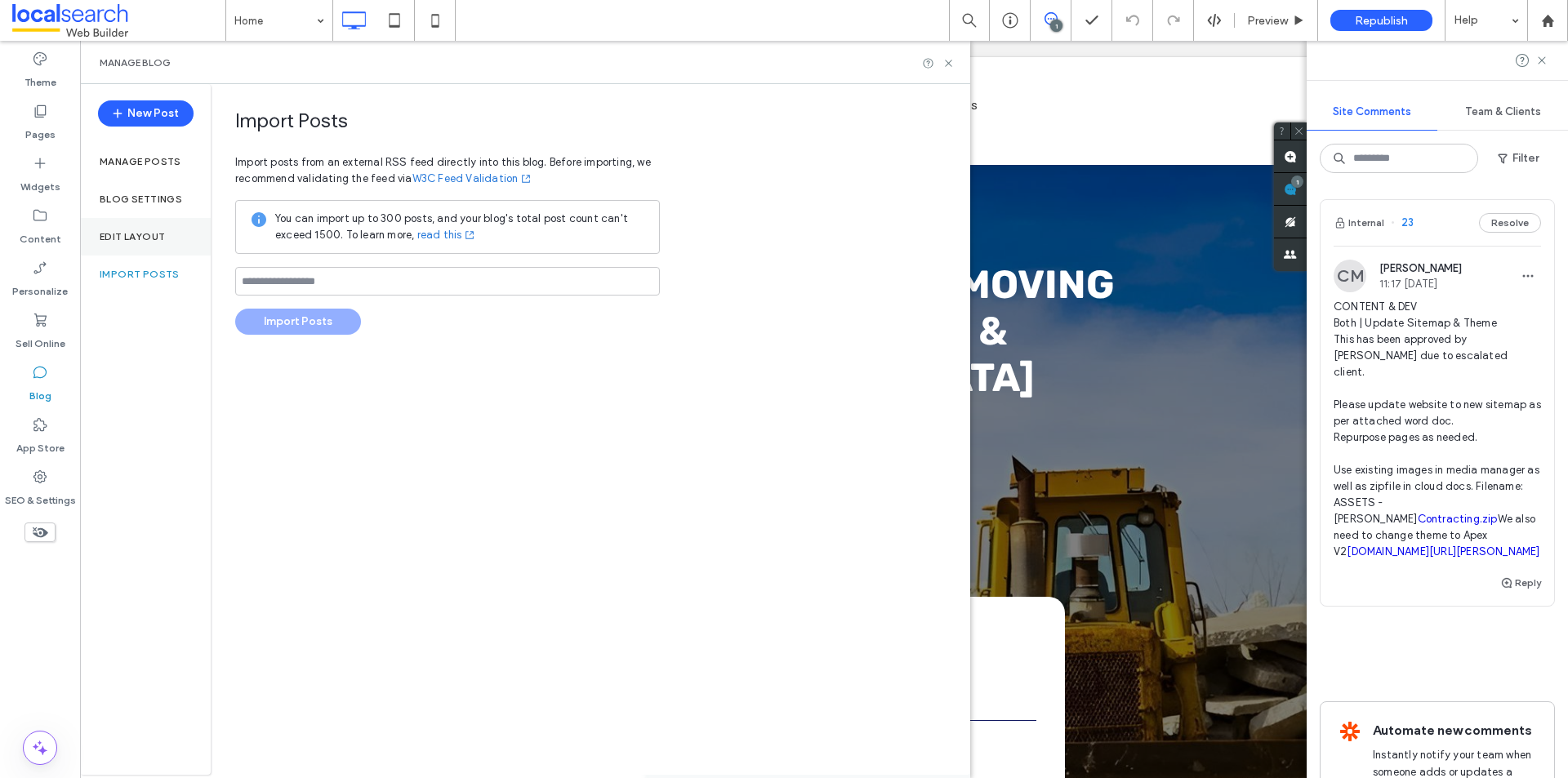
click at [152, 232] on label "Edit Layout" at bounding box center [132, 237] width 66 height 12
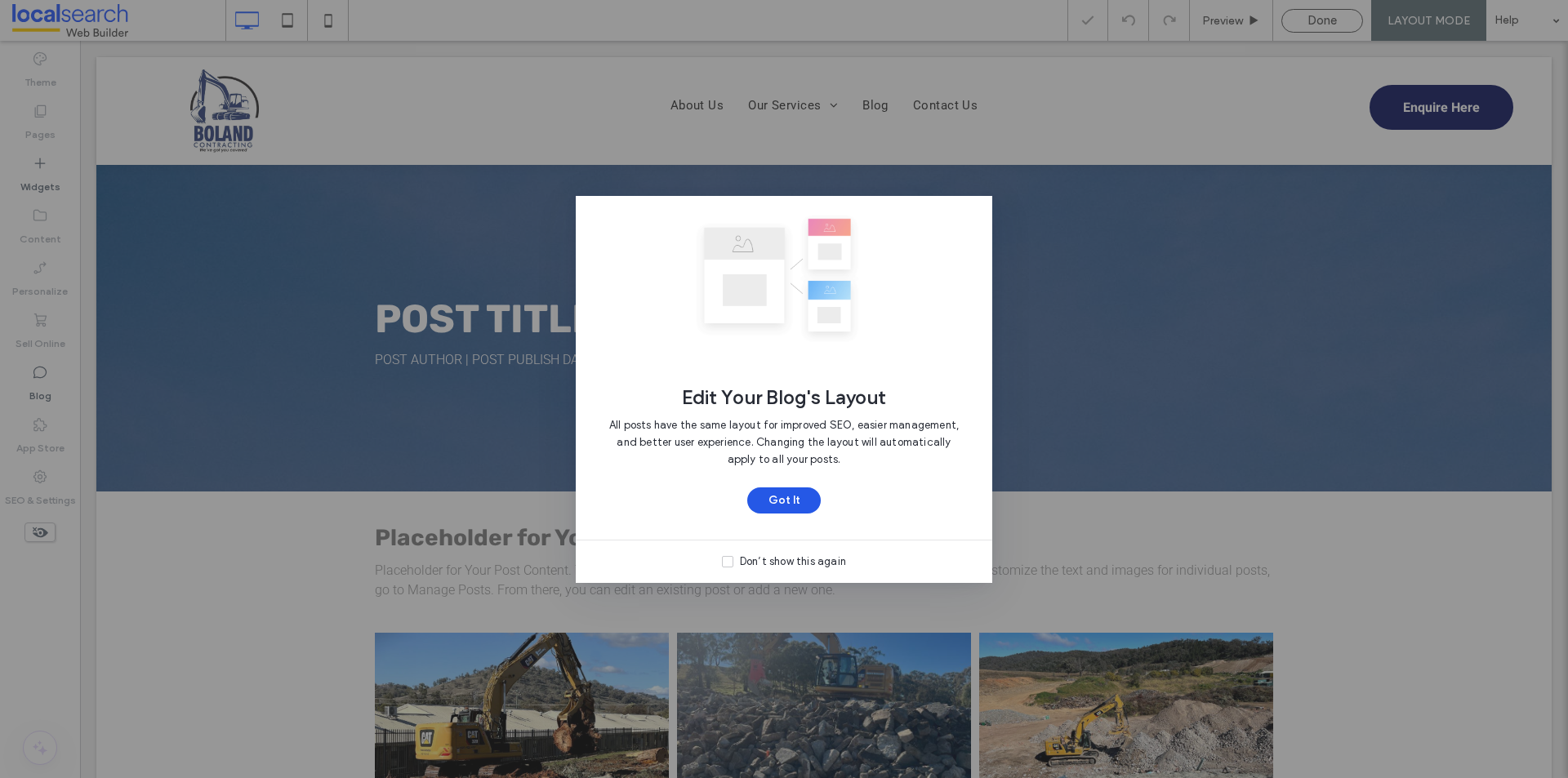
click at [784, 492] on button "Got It" at bounding box center [783, 500] width 74 height 26
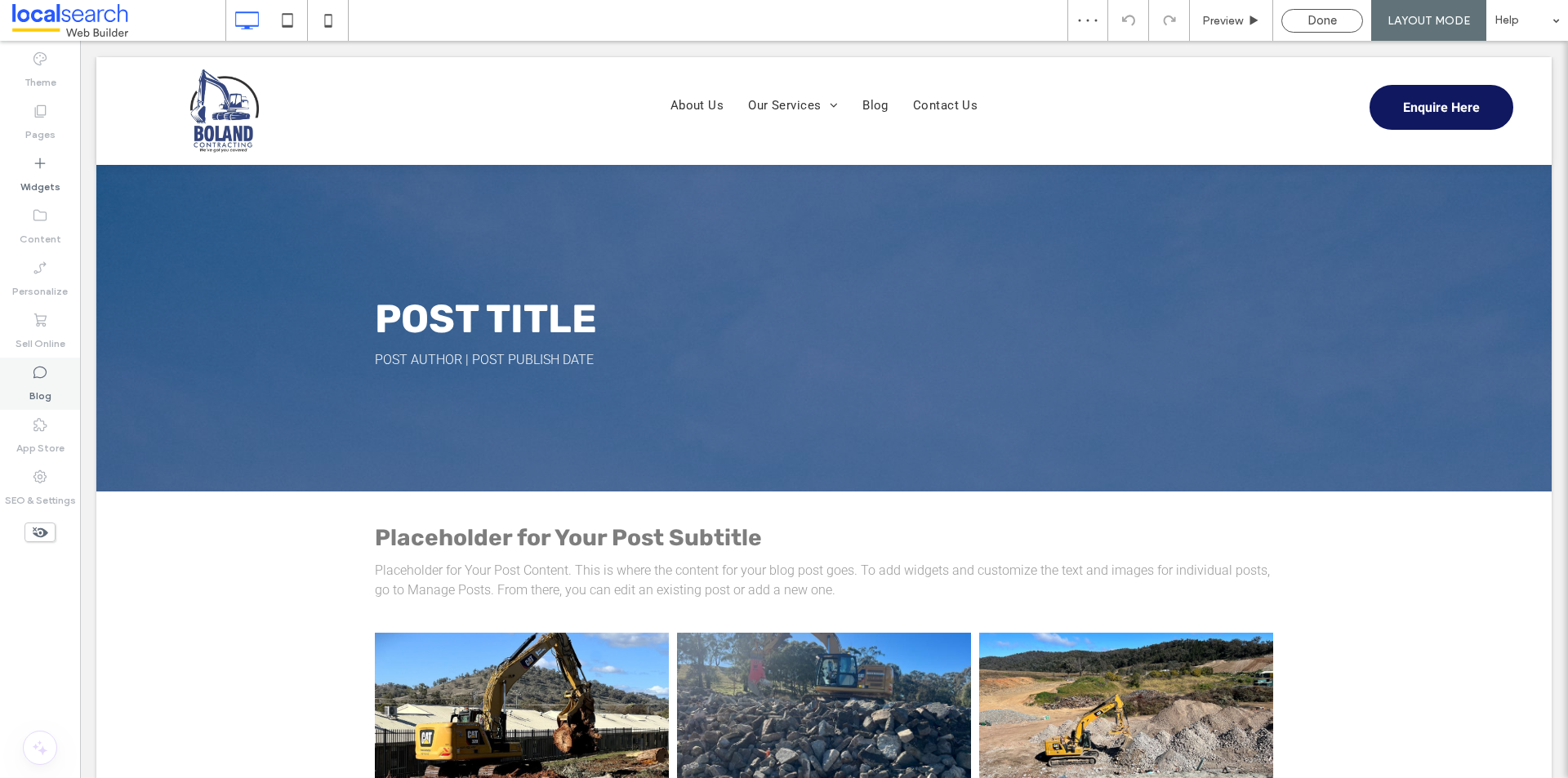
click at [40, 385] on label "Blog" at bounding box center [40, 392] width 22 height 23
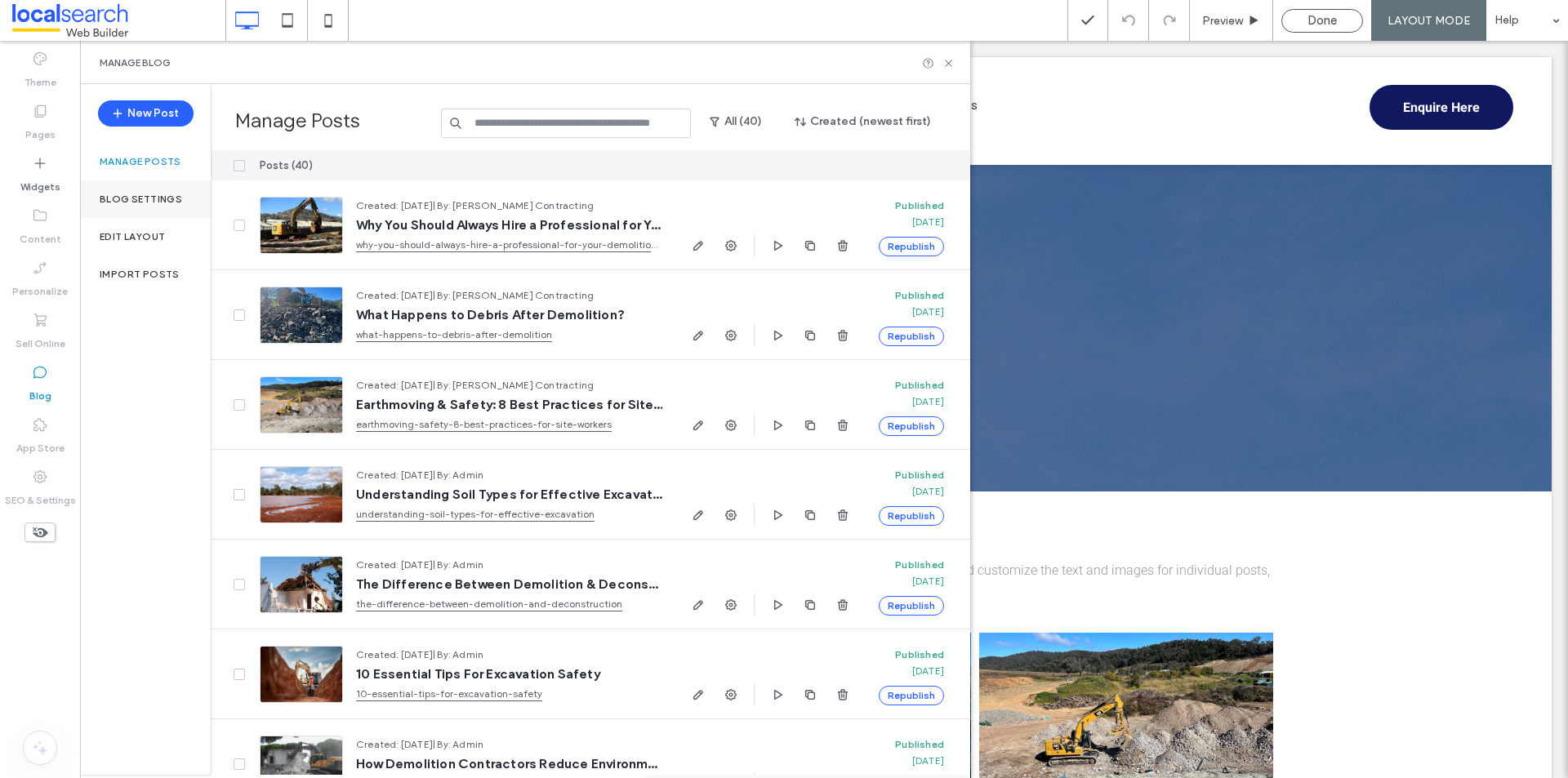
click at [153, 195] on label "Blog Settings" at bounding box center [140, 199] width 82 height 12
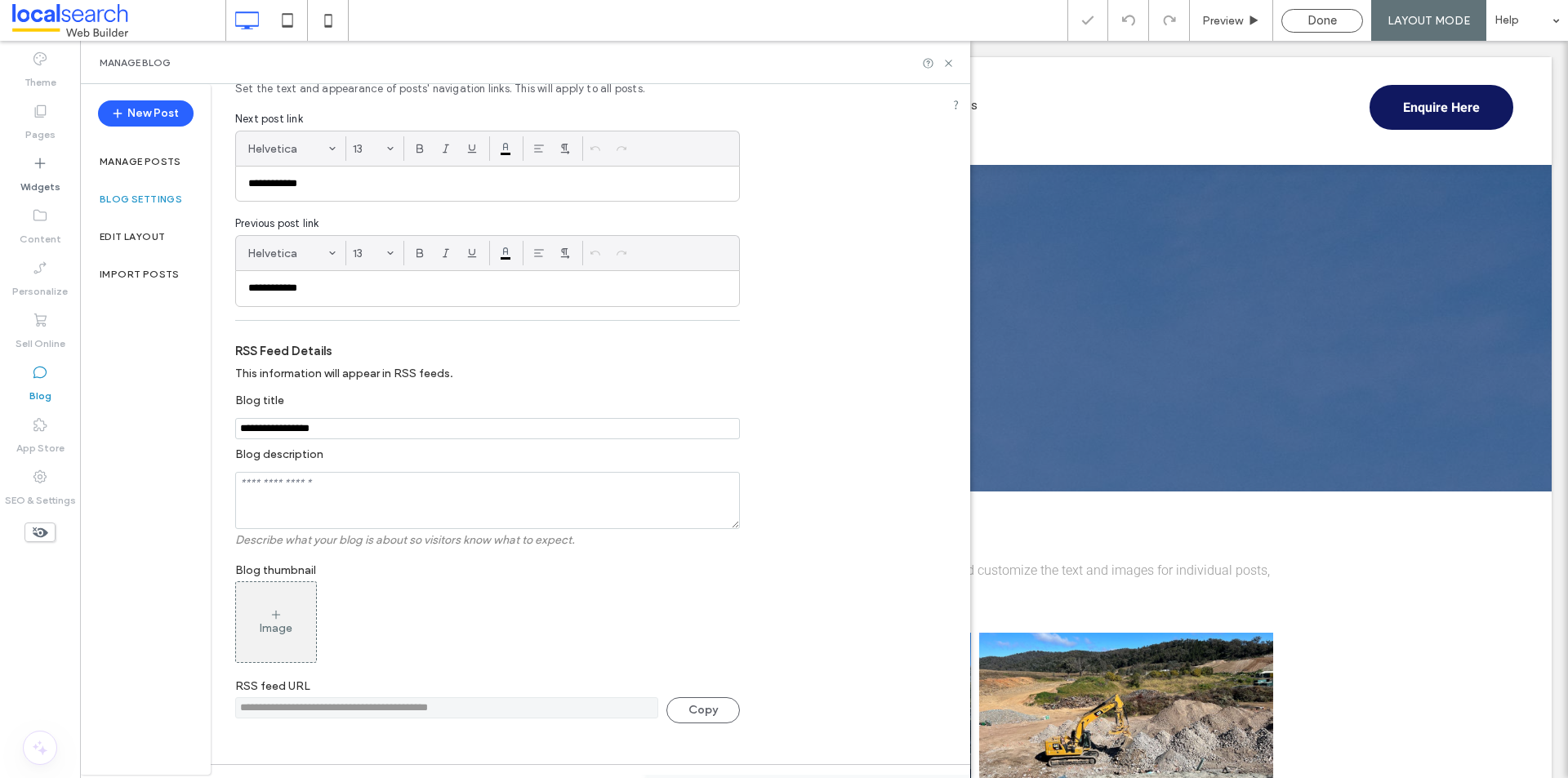
scroll to position [283, 0]
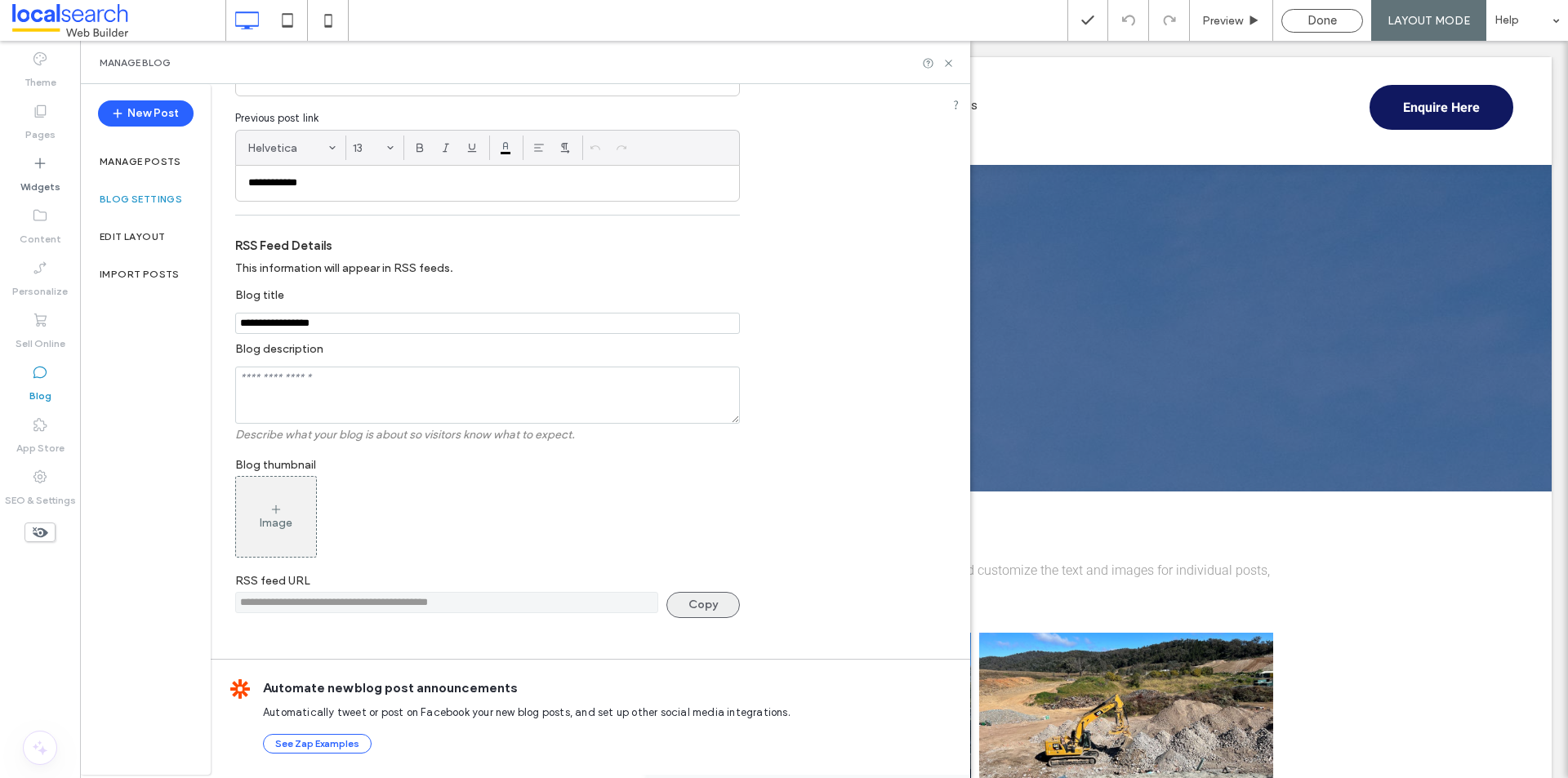
click at [699, 602] on button "Copy" at bounding box center [702, 604] width 74 height 26
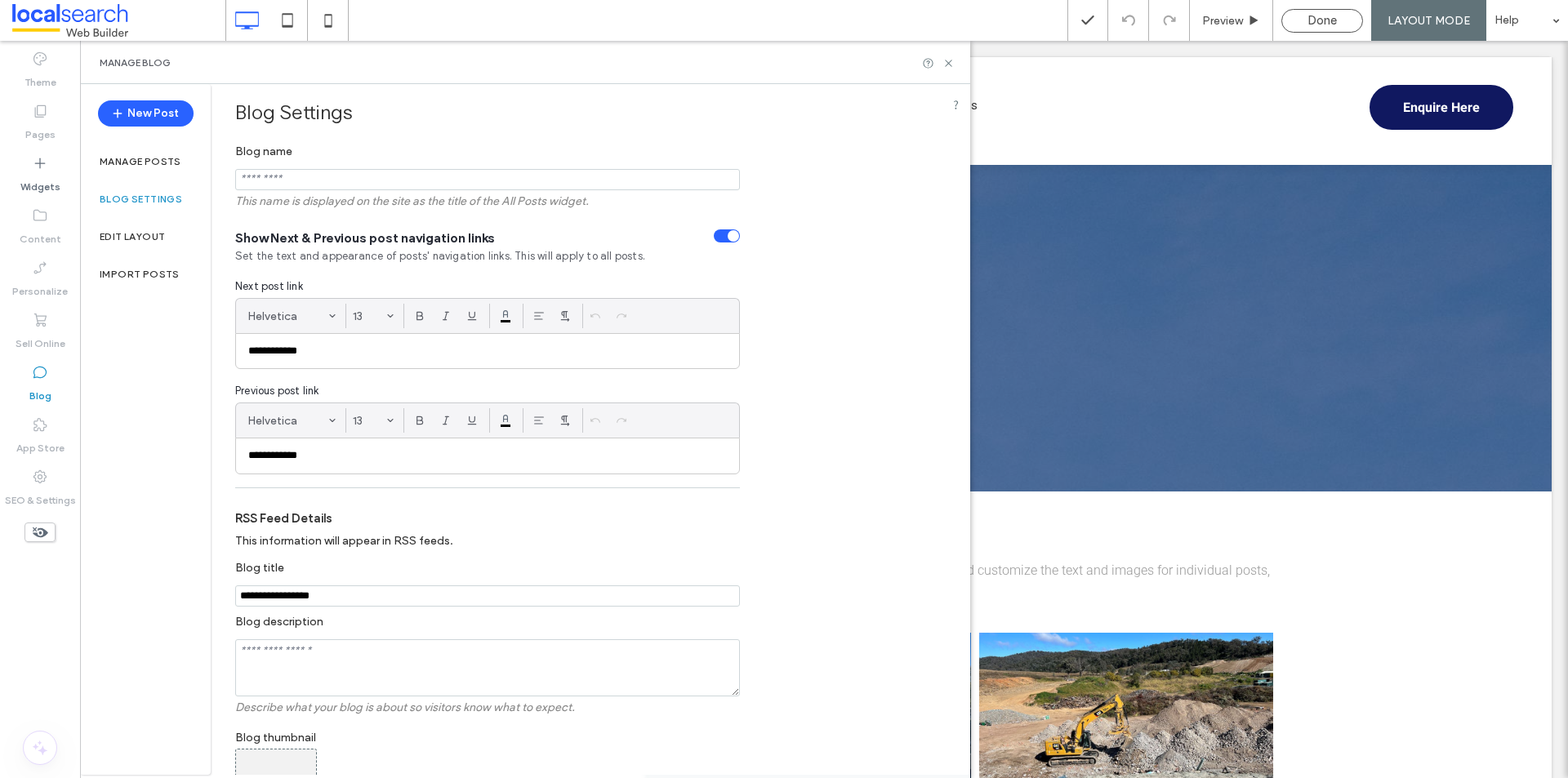
scroll to position [0, 0]
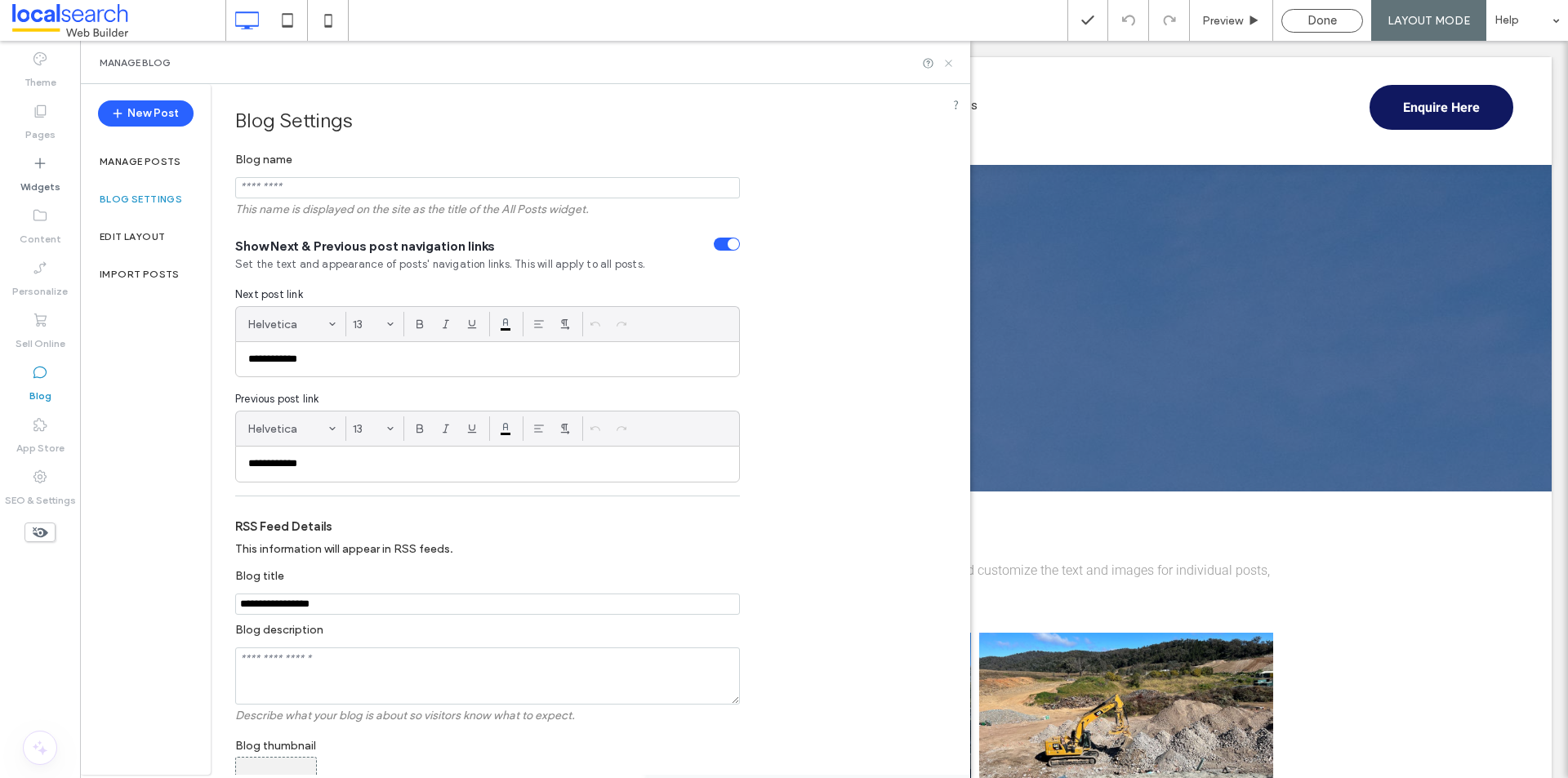
click at [954, 62] on icon at bounding box center [948, 63] width 12 height 12
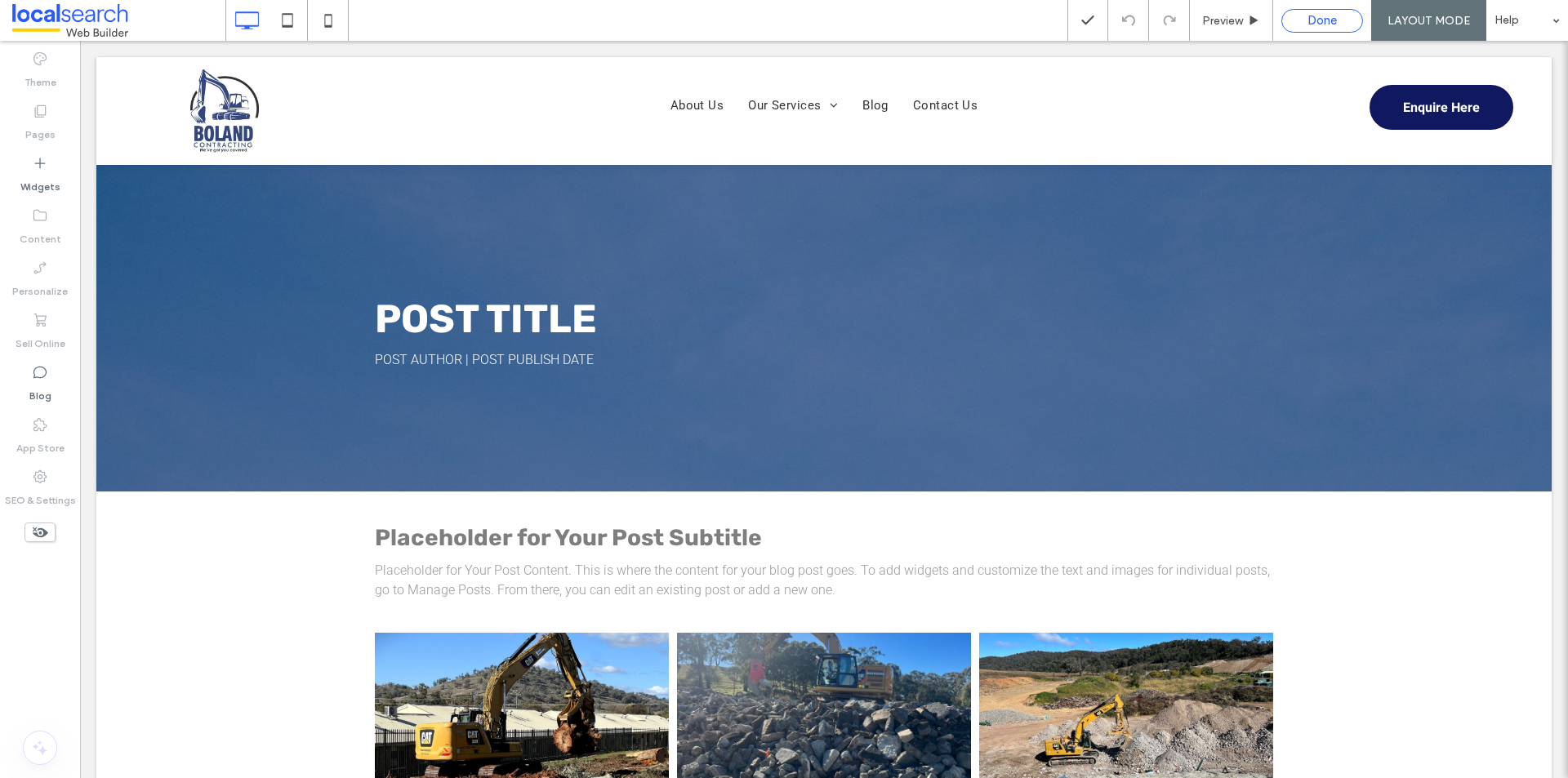
click at [1321, 21] on span "Done" at bounding box center [1321, 20] width 29 height 15
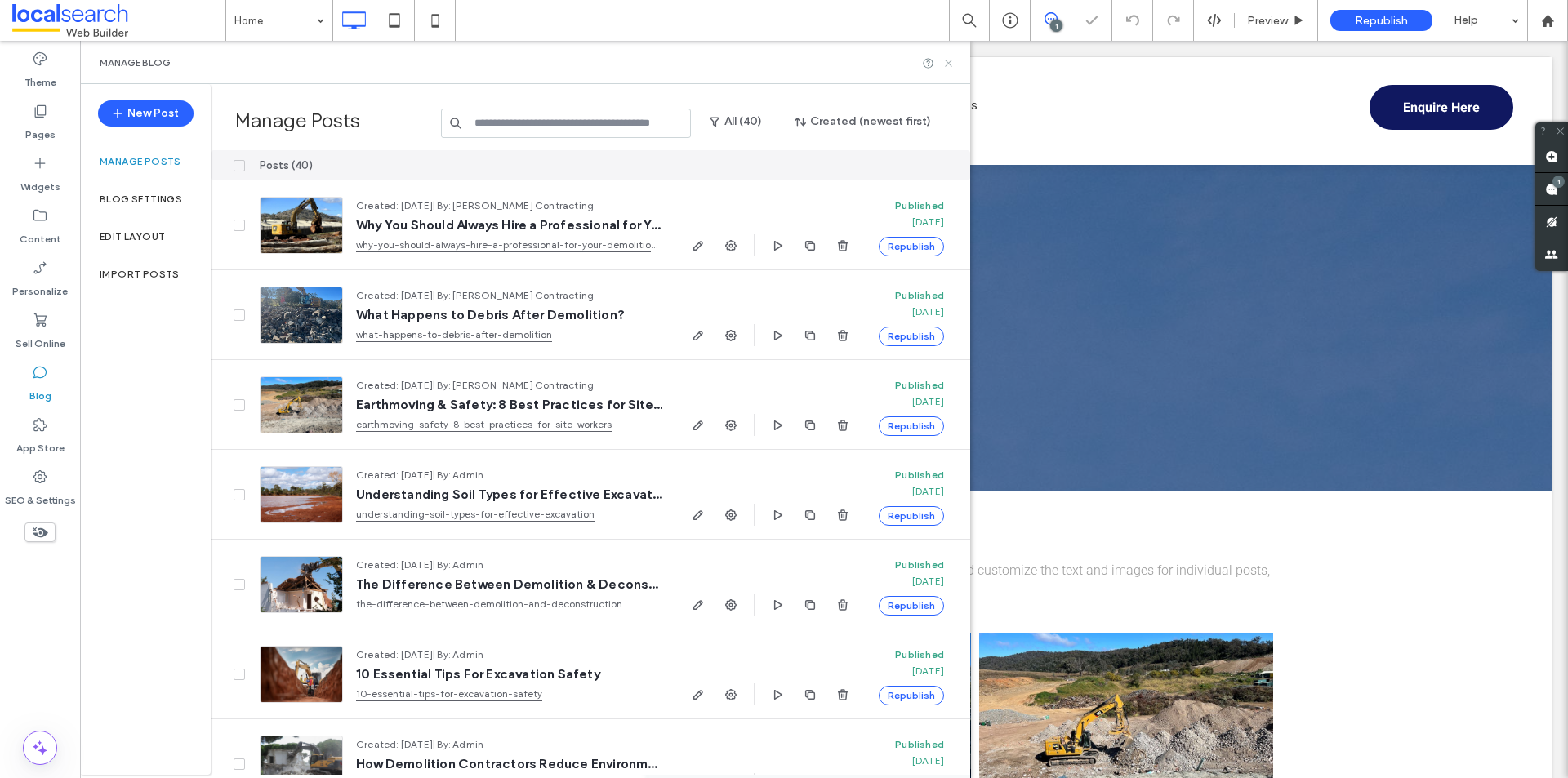
click at [949, 64] on use at bounding box center [947, 62] width 6 height 6
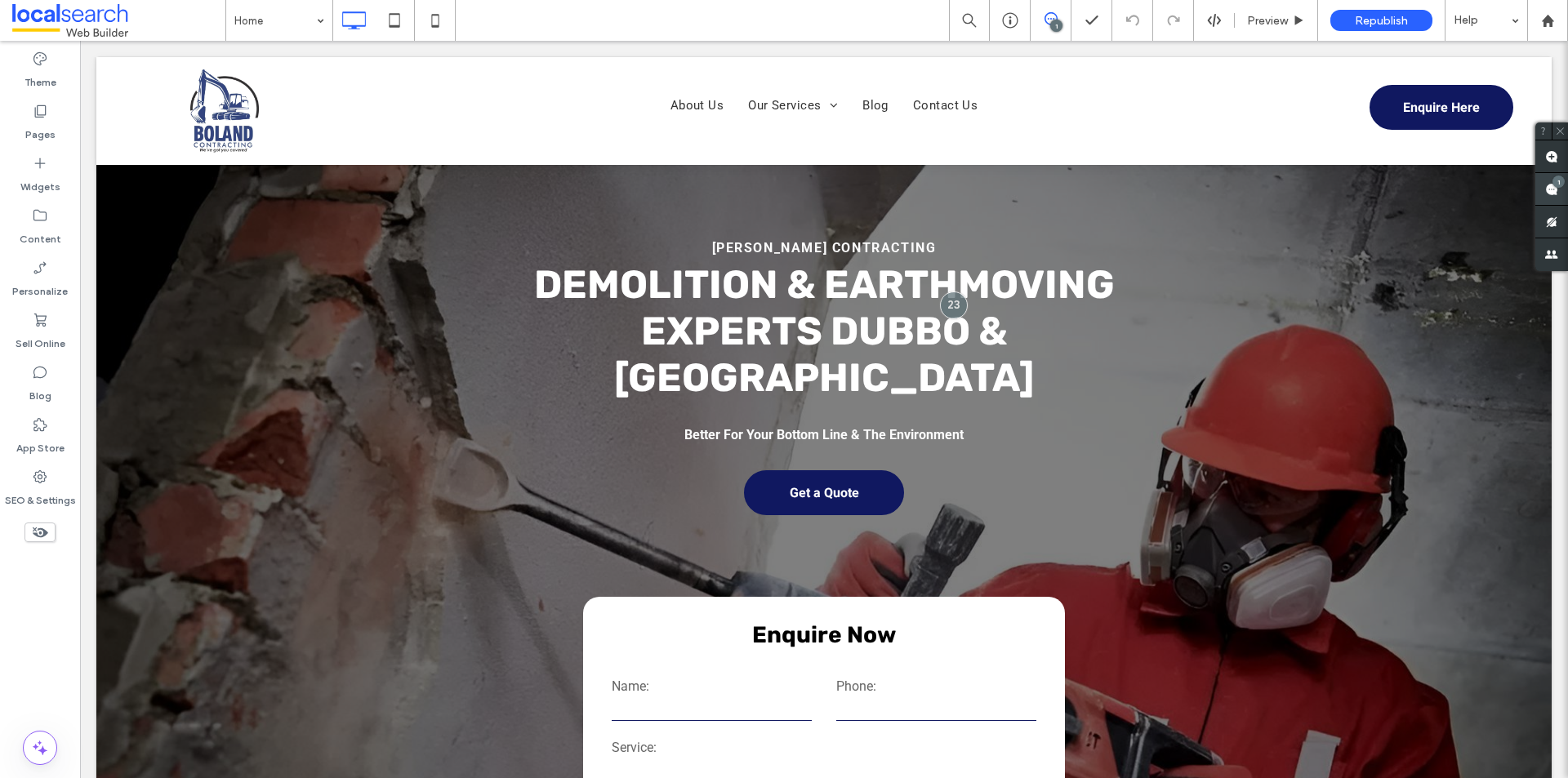
click at [1547, 196] on span at bounding box center [1551, 189] width 33 height 32
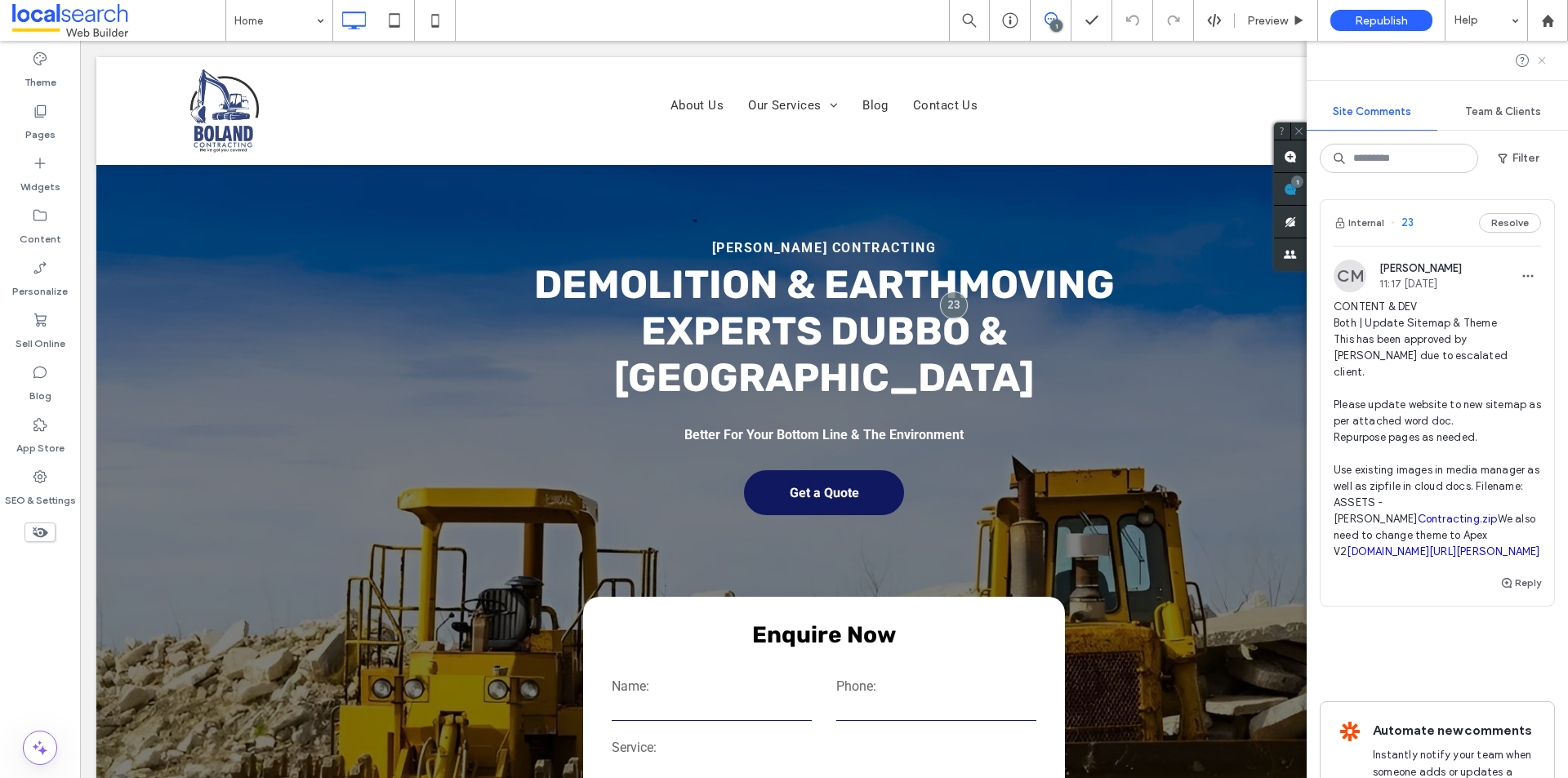
click at [1543, 55] on icon at bounding box center [1541, 60] width 13 height 13
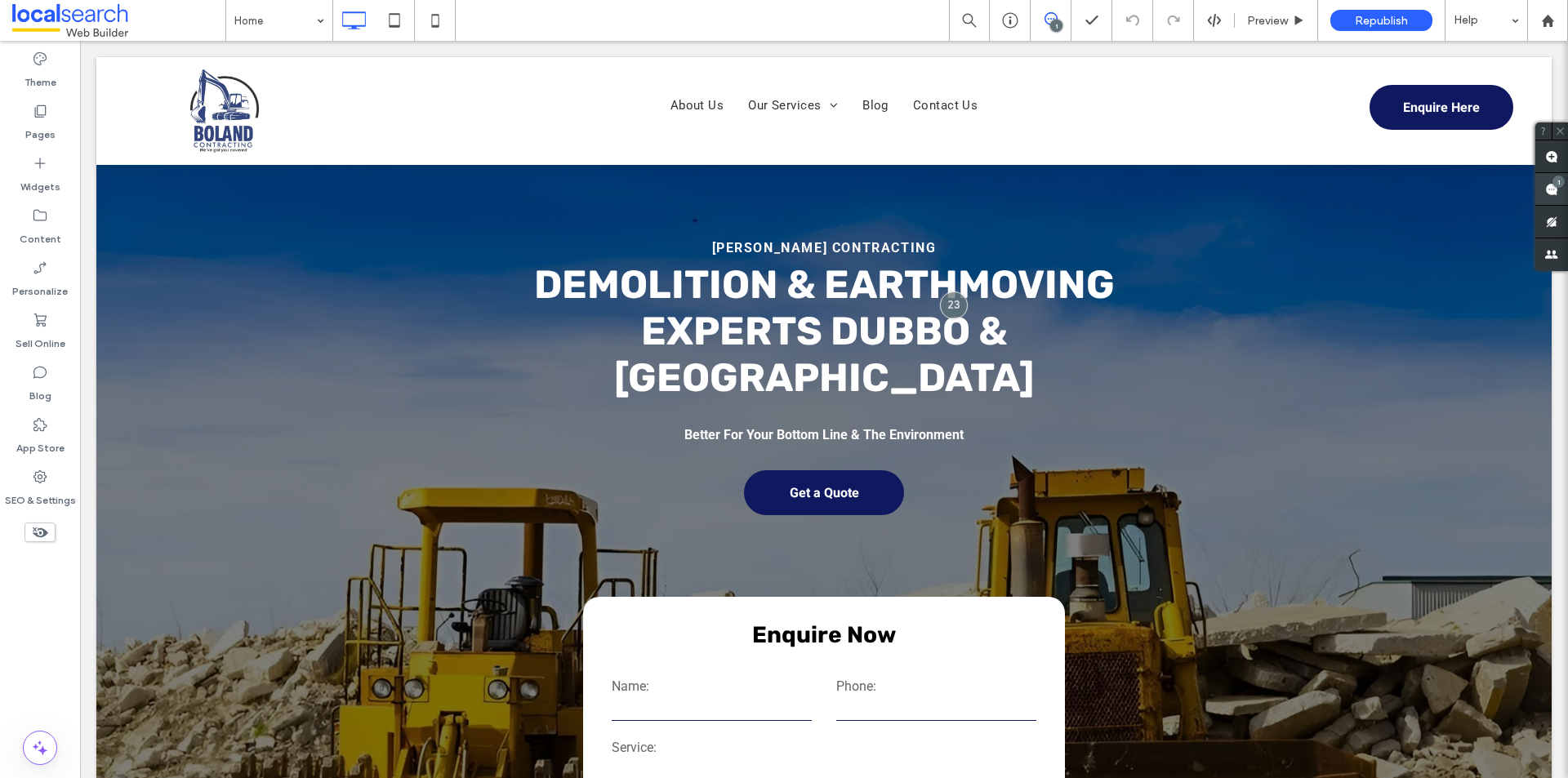
click at [1544, 192] on span at bounding box center [1551, 189] width 33 height 32
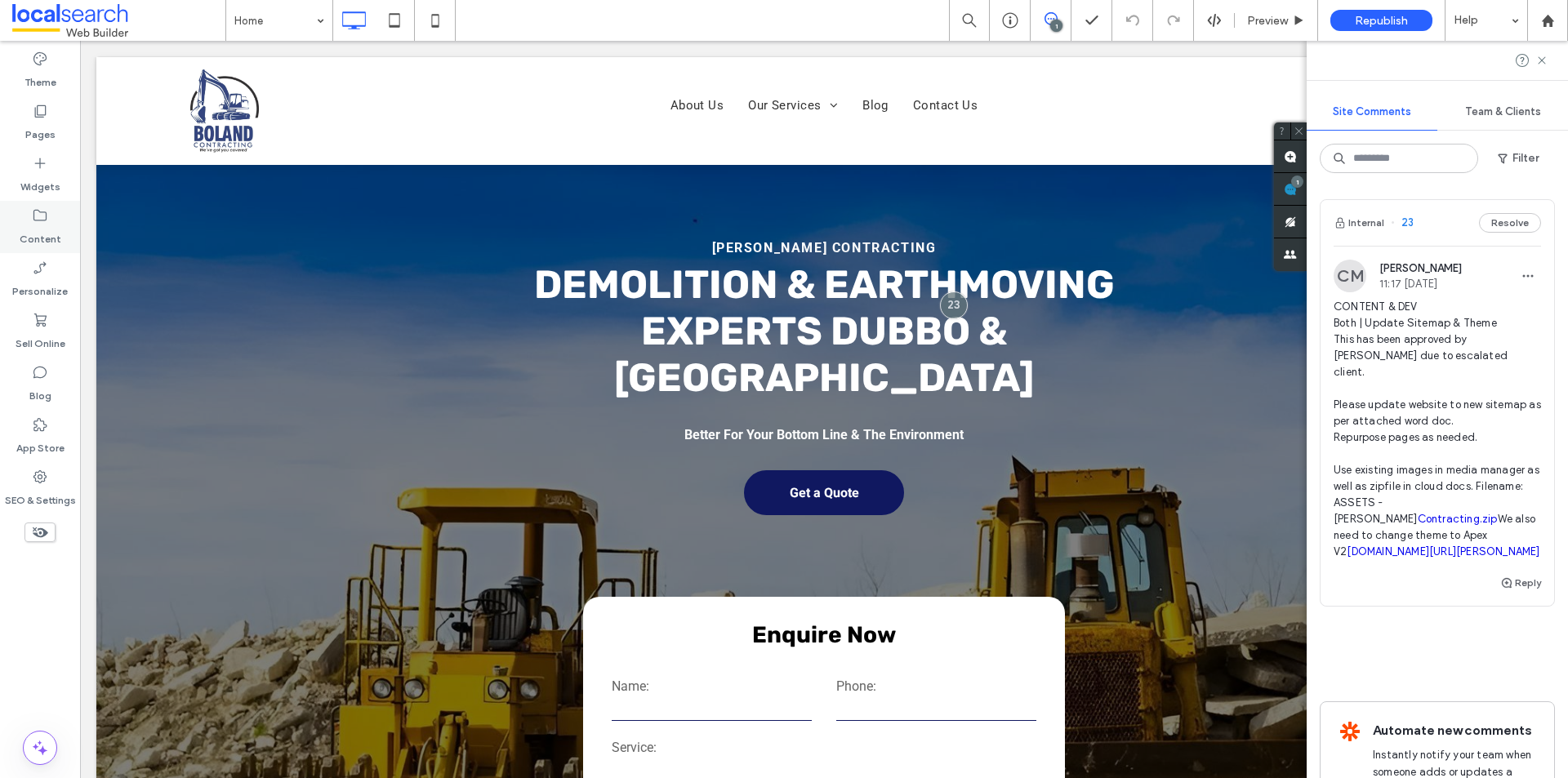
click at [47, 232] on label "Content" at bounding box center [40, 235] width 42 height 23
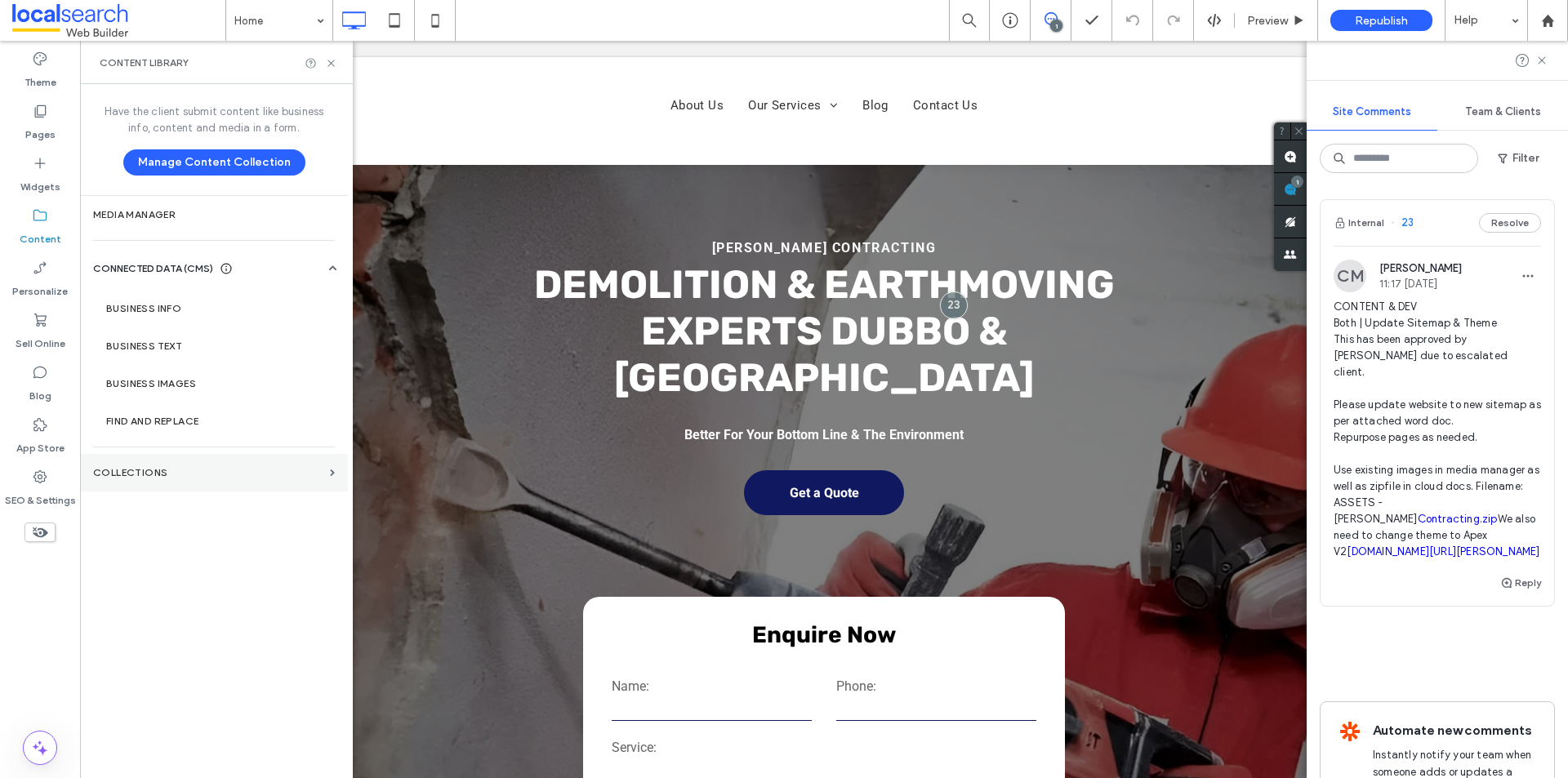
click at [168, 485] on section "Collections" at bounding box center [214, 473] width 268 height 37
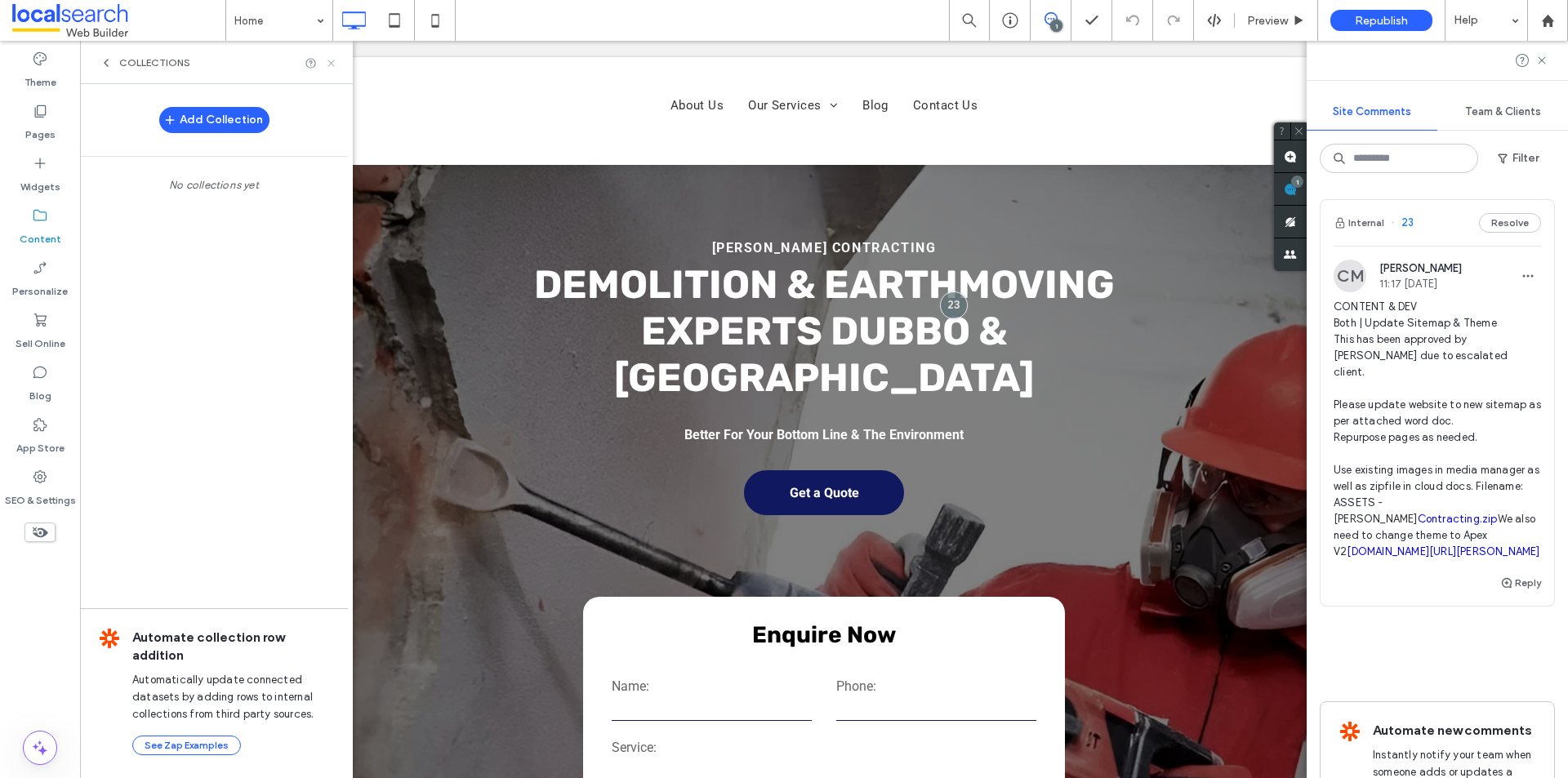
click at [329, 59] on icon at bounding box center [331, 63] width 12 height 12
